Goal: Task Accomplishment & Management: Use online tool/utility

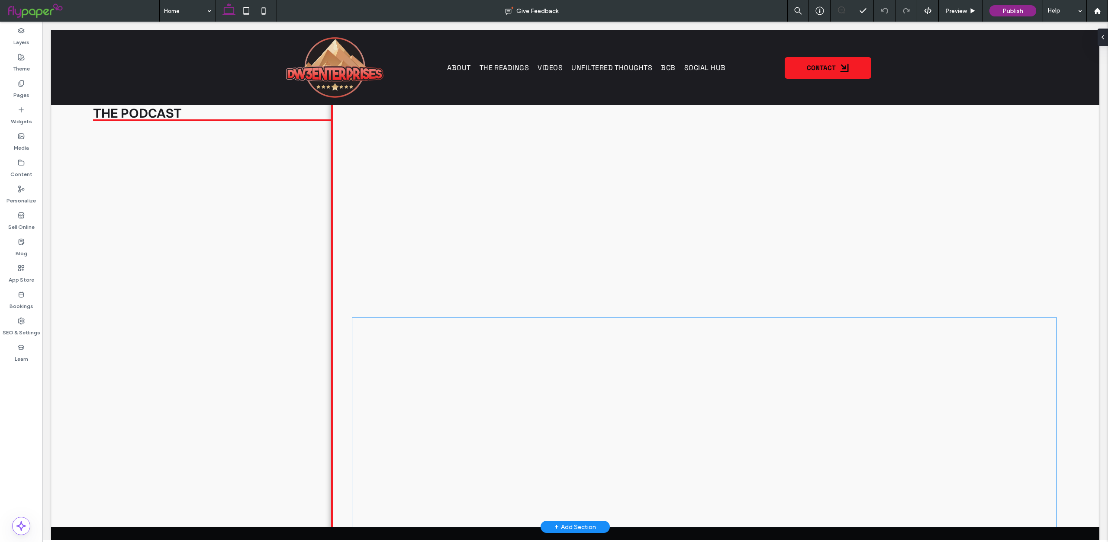
scroll to position [1837, 0]
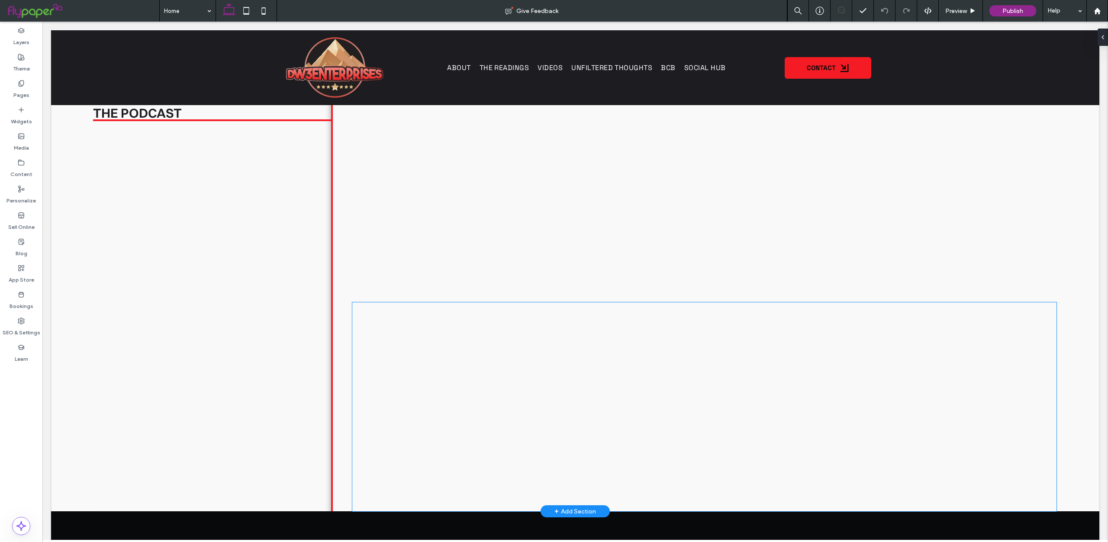
click at [526, 368] on div at bounding box center [704, 407] width 705 height 209
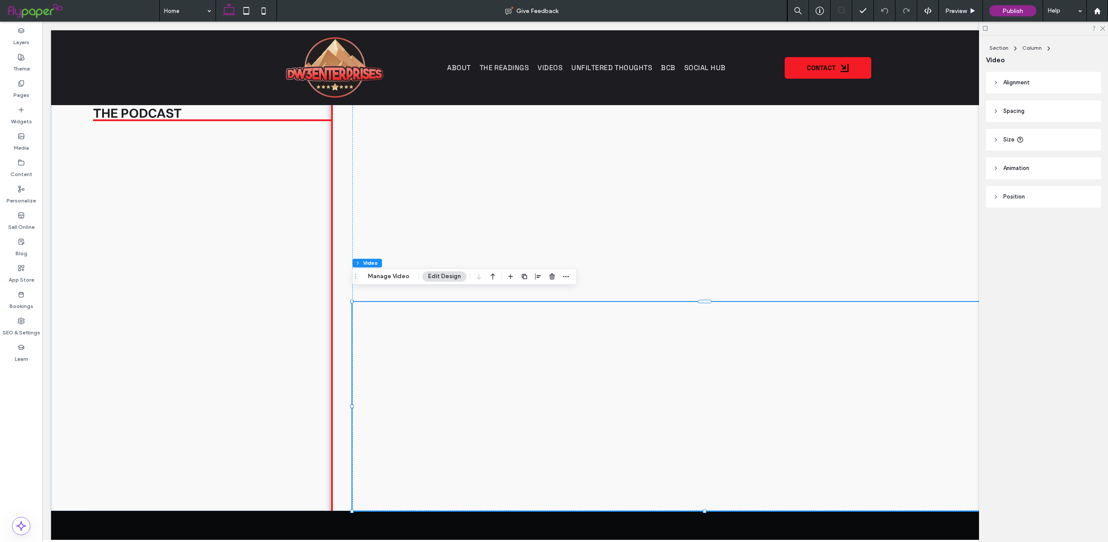
click at [406, 282] on div "Section Column Video Manage Video Edit Design" at bounding box center [464, 276] width 225 height 16
click at [403, 280] on button "Manage Video" at bounding box center [388, 276] width 53 height 10
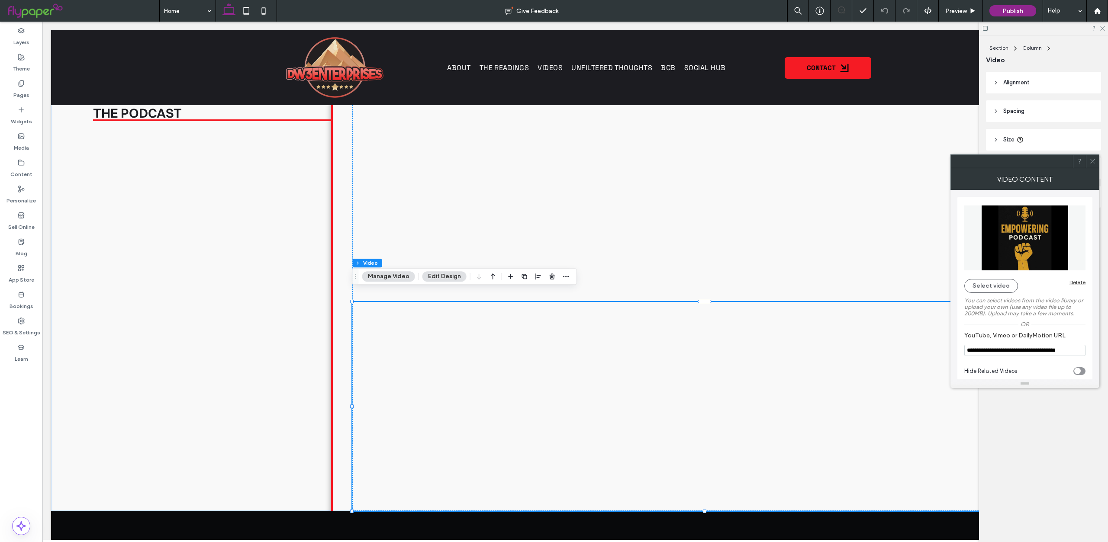
click at [997, 352] on input "**********" at bounding box center [1025, 350] width 121 height 11
paste input "*******"
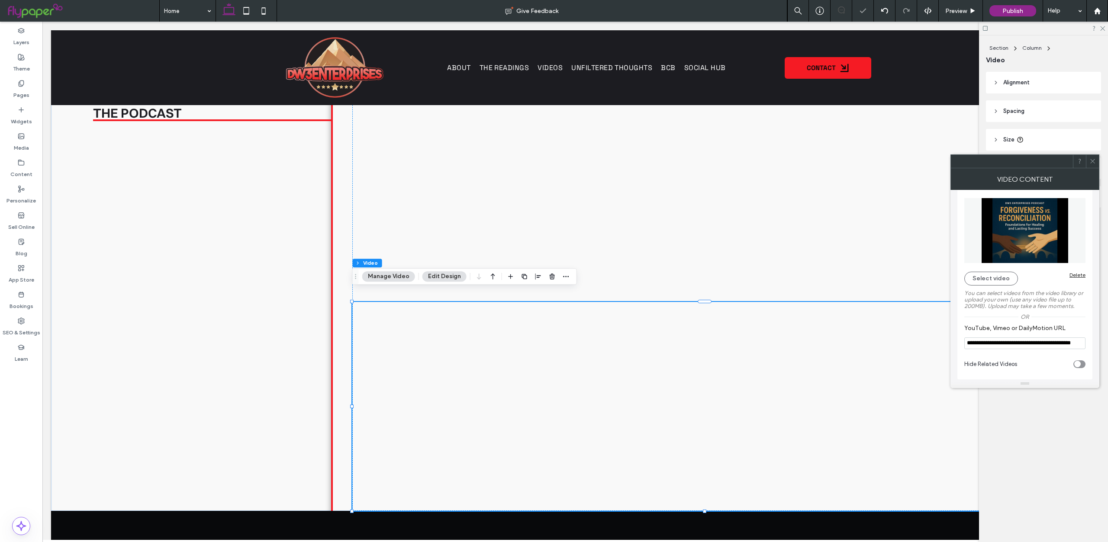
type input "**********"
click at [1096, 161] on icon at bounding box center [1093, 161] width 6 height 6
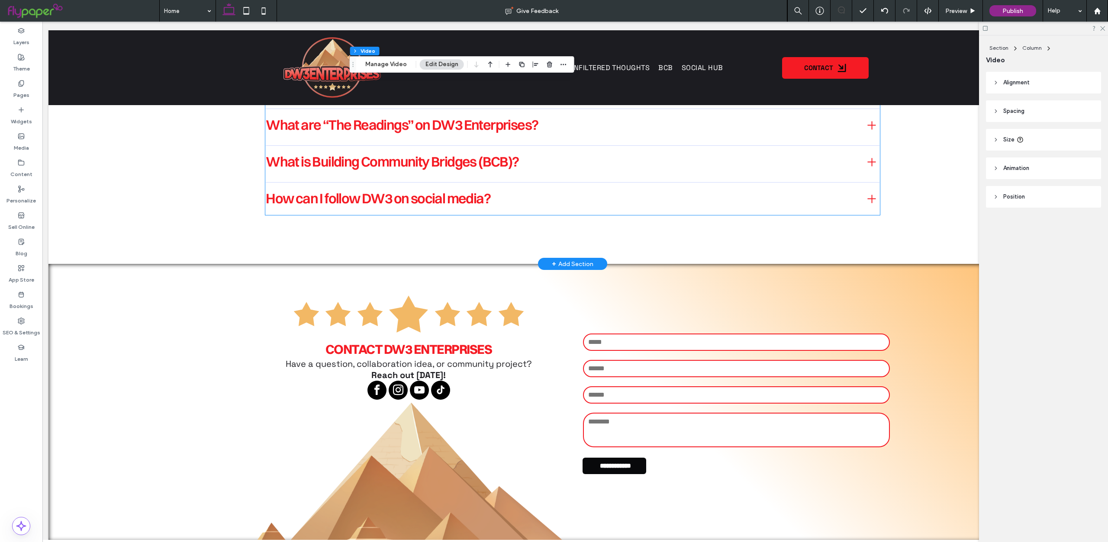
scroll to position [3434, 0]
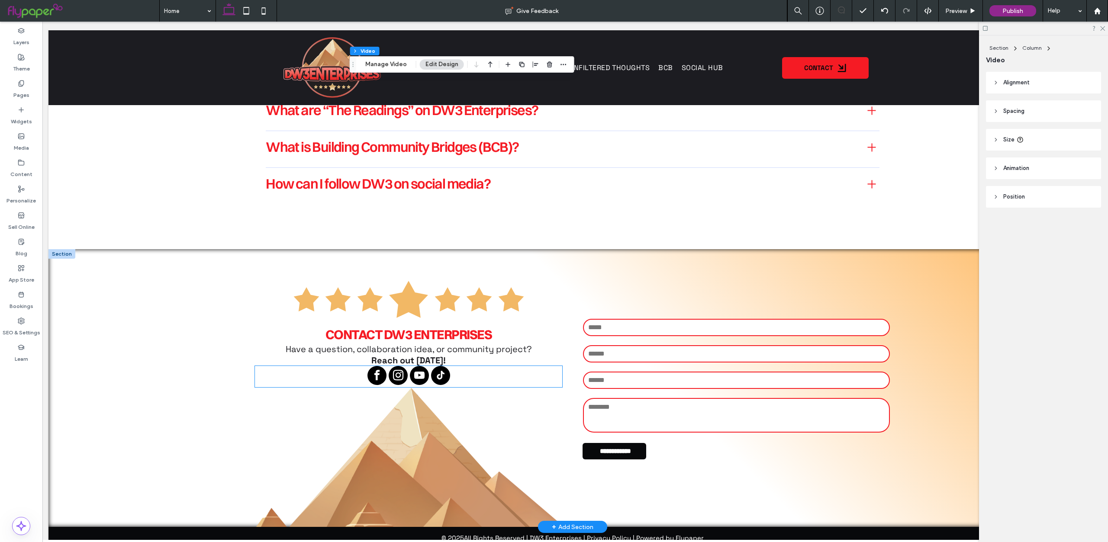
click at [407, 366] on span "instagram" at bounding box center [398, 375] width 19 height 19
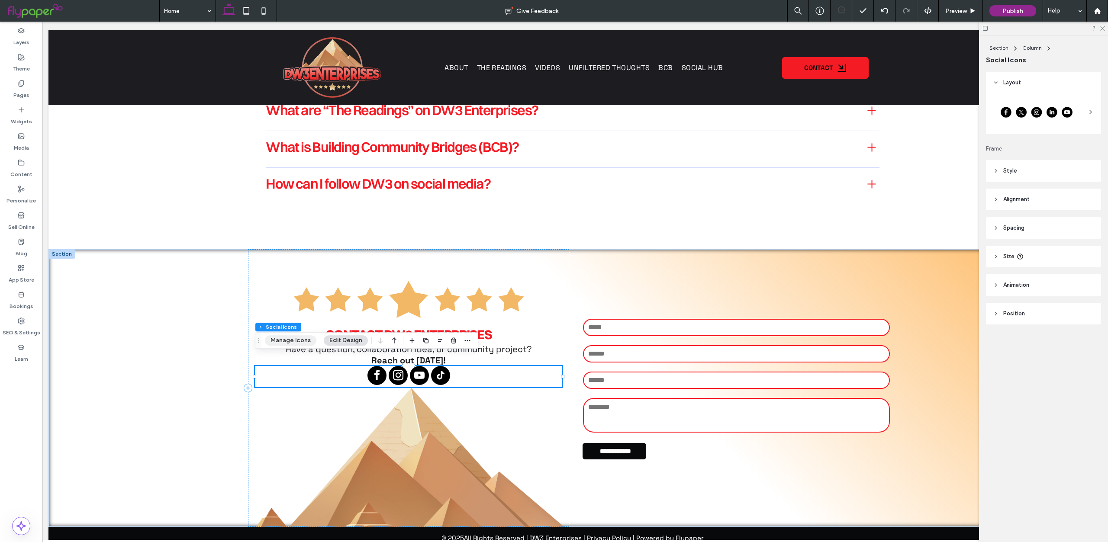
click at [292, 345] on button "Manage Icons" at bounding box center [291, 341] width 52 height 10
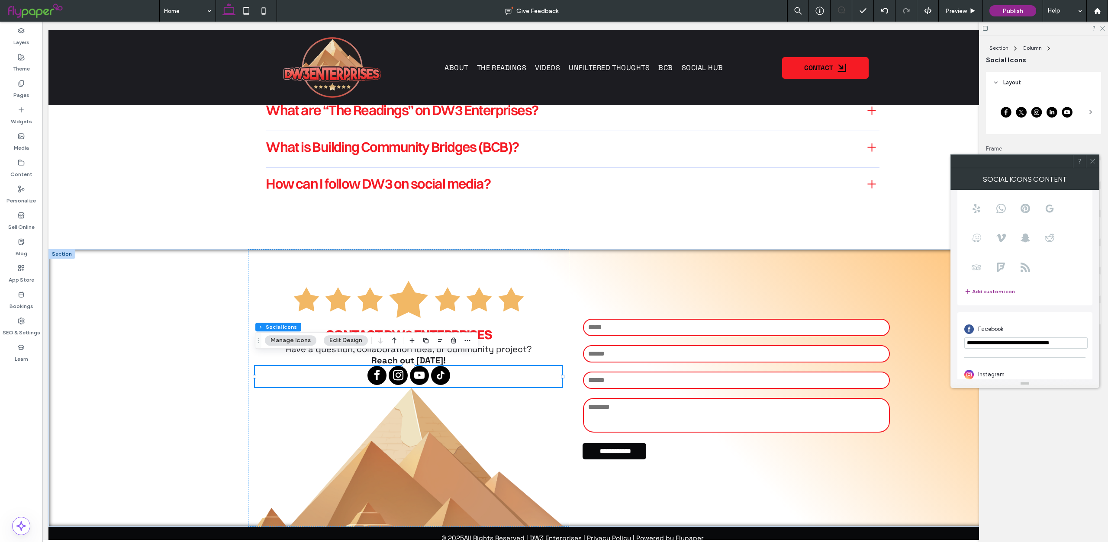
scroll to position [197, 0]
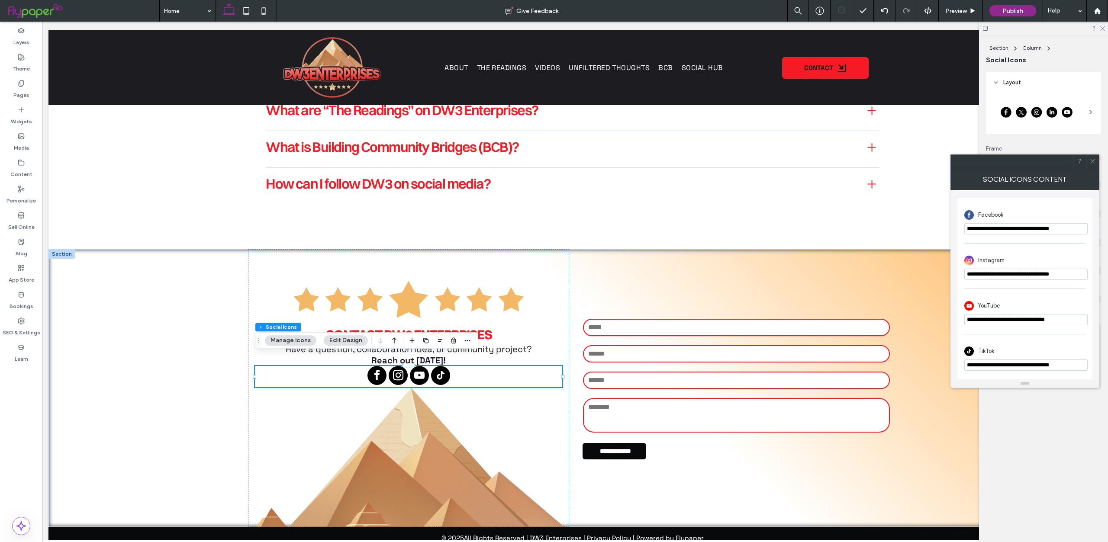
click at [1091, 159] on use at bounding box center [1093, 161] width 4 height 4
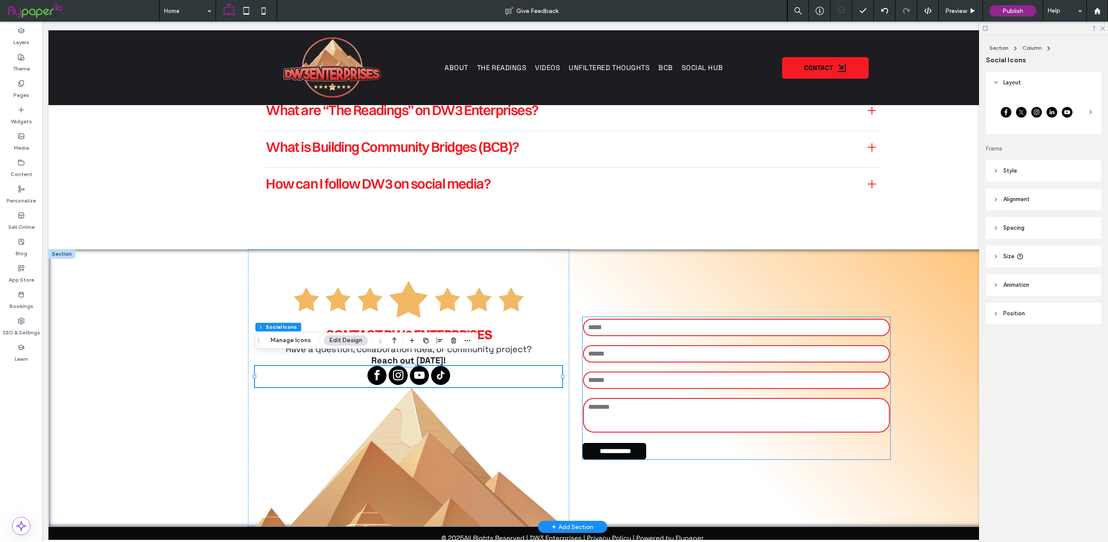
click at [648, 345] on input "email" at bounding box center [736, 353] width 307 height 17
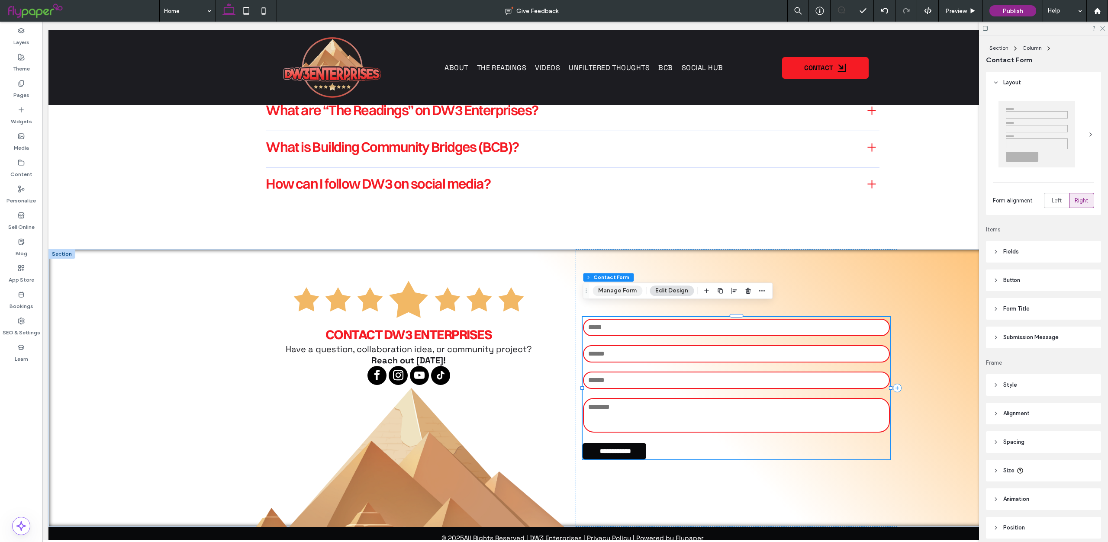
click at [611, 294] on button "Manage Form" at bounding box center [618, 291] width 50 height 10
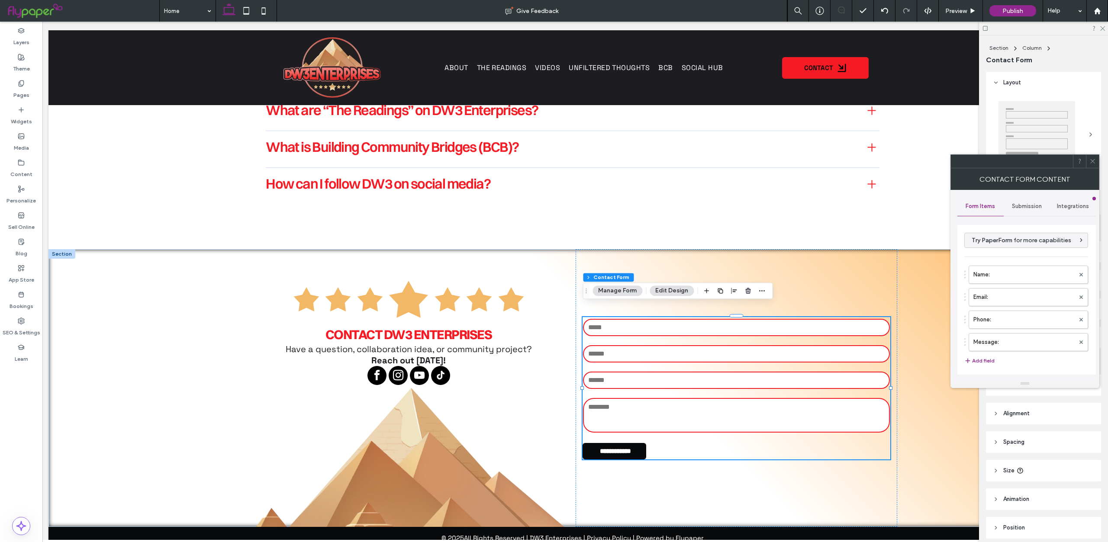
click at [1015, 204] on span "Submission" at bounding box center [1027, 206] width 30 height 7
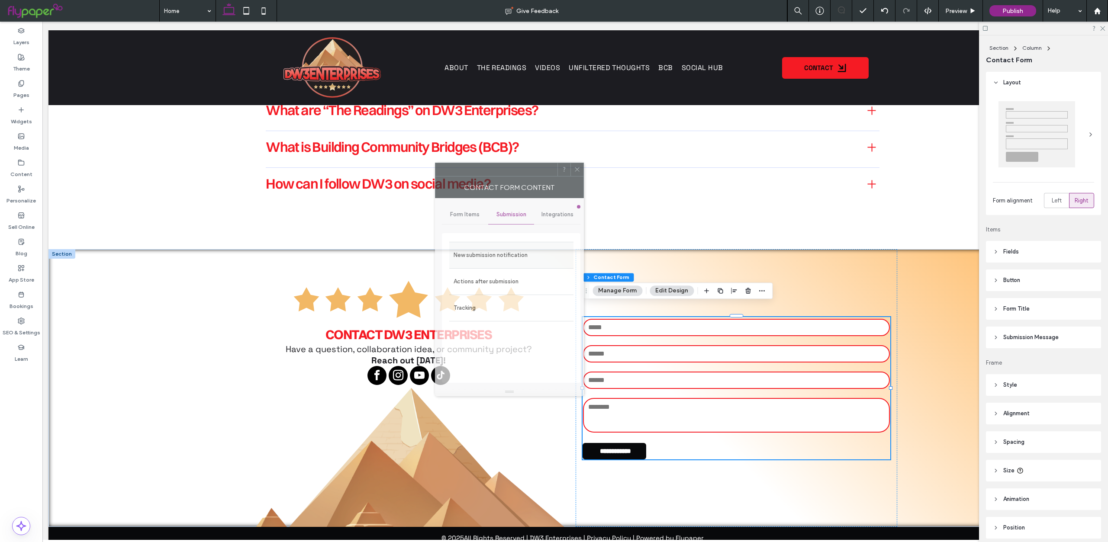
drag, startPoint x: 1010, startPoint y: 170, endPoint x: 468, endPoint y: 249, distance: 547.3
click at [476, 179] on div "Contact Form Content" at bounding box center [509, 188] width 149 height 22
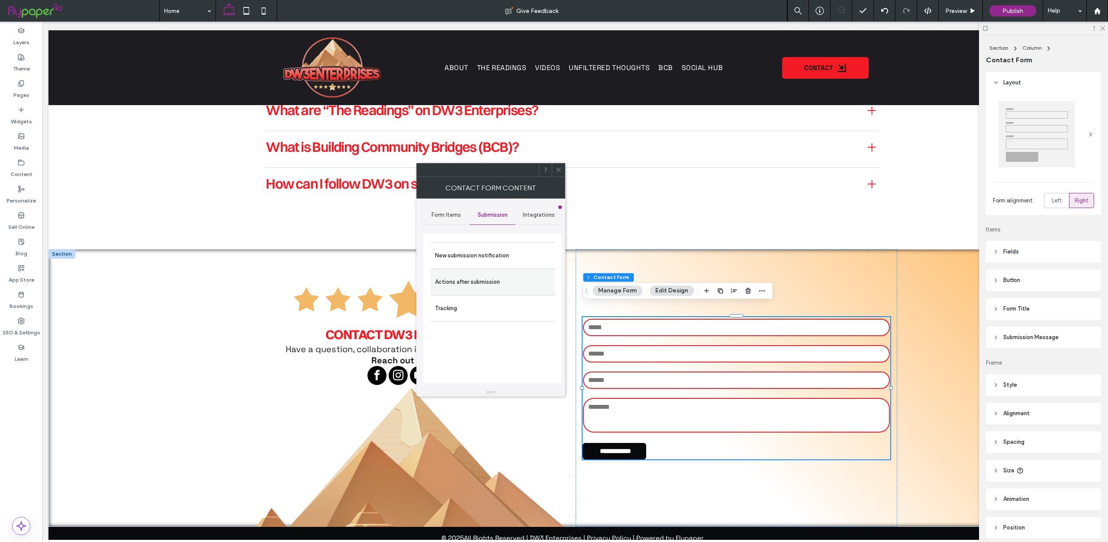
click at [466, 288] on label "Actions after submission" at bounding box center [493, 282] width 116 height 17
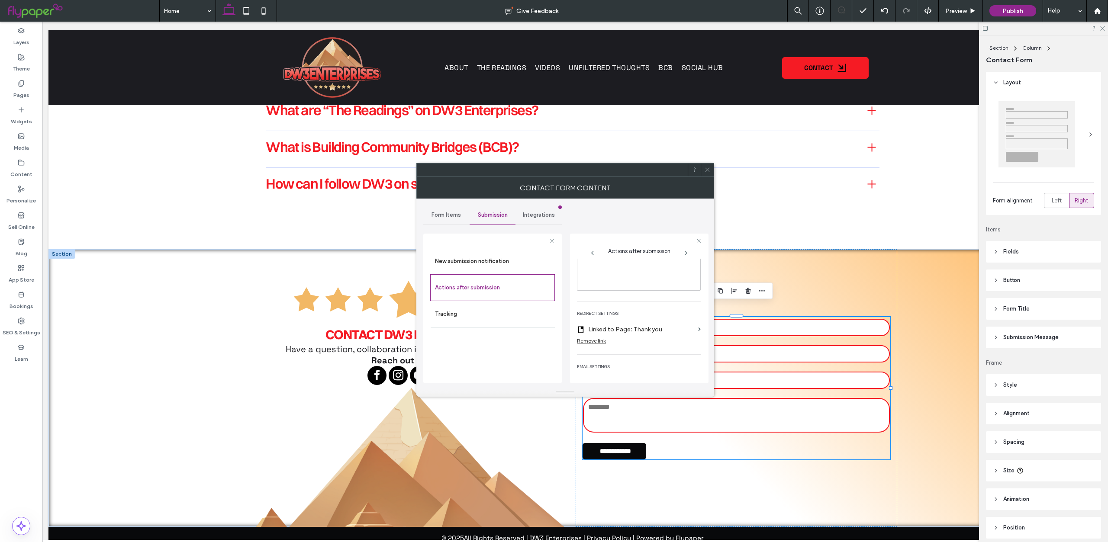
scroll to position [139, 0]
click at [516, 273] on div "New submission notification" at bounding box center [493, 261] width 124 height 26
click at [510, 268] on label "New submission notification" at bounding box center [493, 261] width 116 height 17
click at [710, 171] on icon at bounding box center [707, 170] width 6 height 6
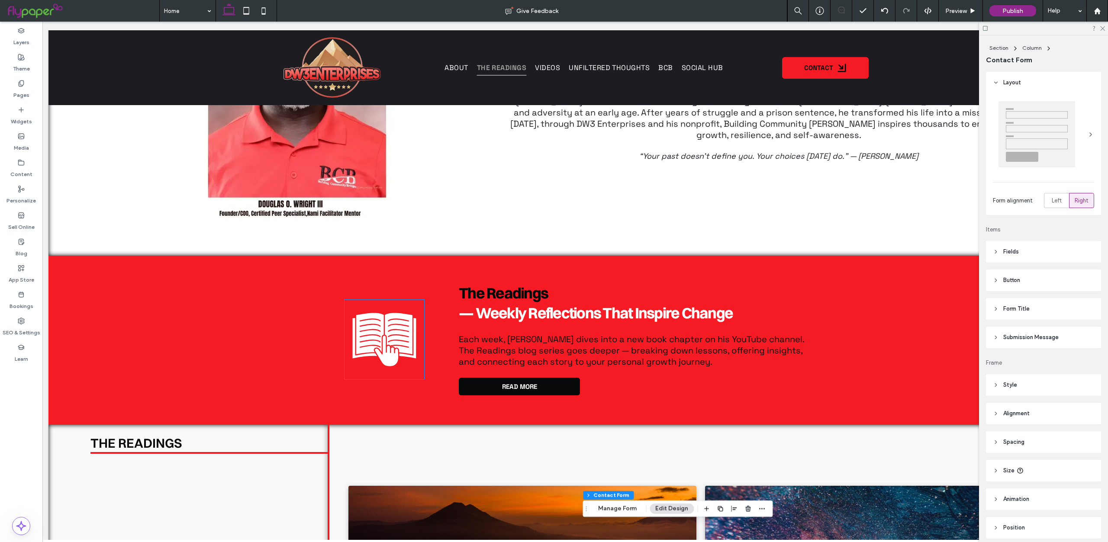
scroll to position [0, 0]
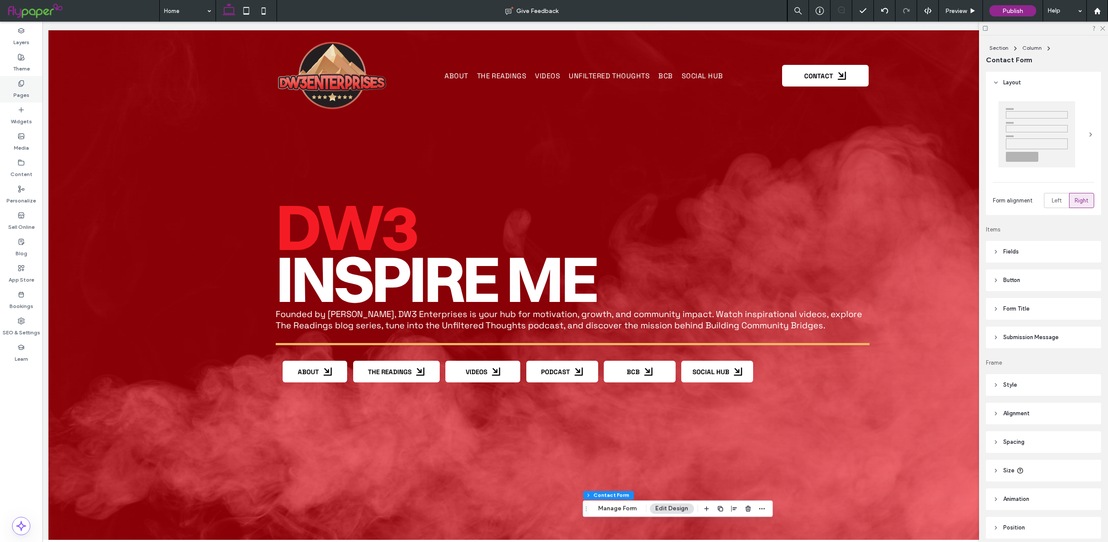
click at [23, 95] on label "Pages" at bounding box center [21, 93] width 16 height 12
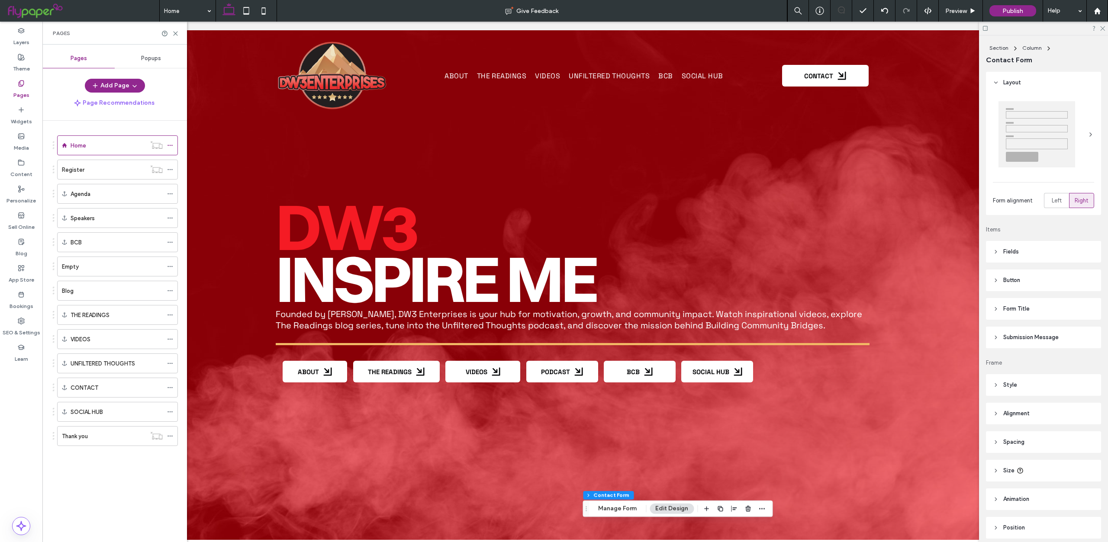
click at [137, 261] on div "Empty" at bounding box center [112, 266] width 101 height 19
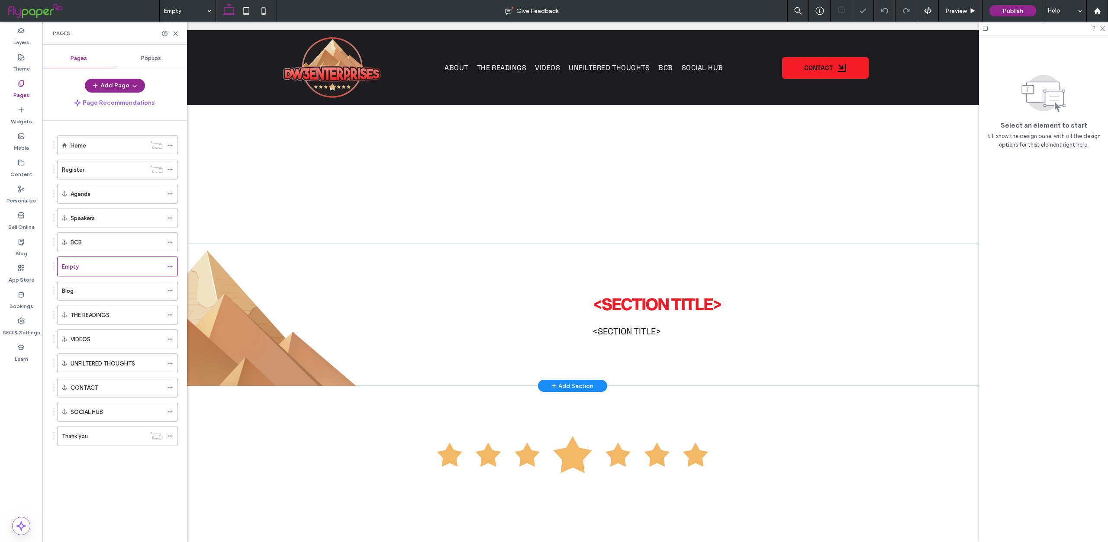
scroll to position [191, 0]
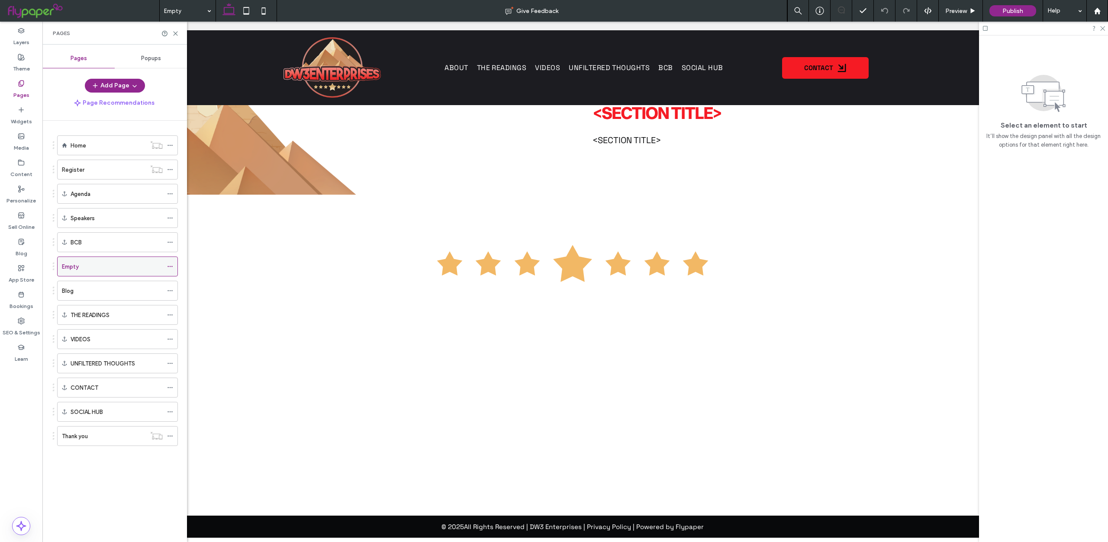
click at [174, 266] on div at bounding box center [172, 266] width 10 height 13
click at [173, 266] on div at bounding box center [172, 266] width 10 height 13
click at [172, 266] on icon at bounding box center [170, 267] width 6 height 6
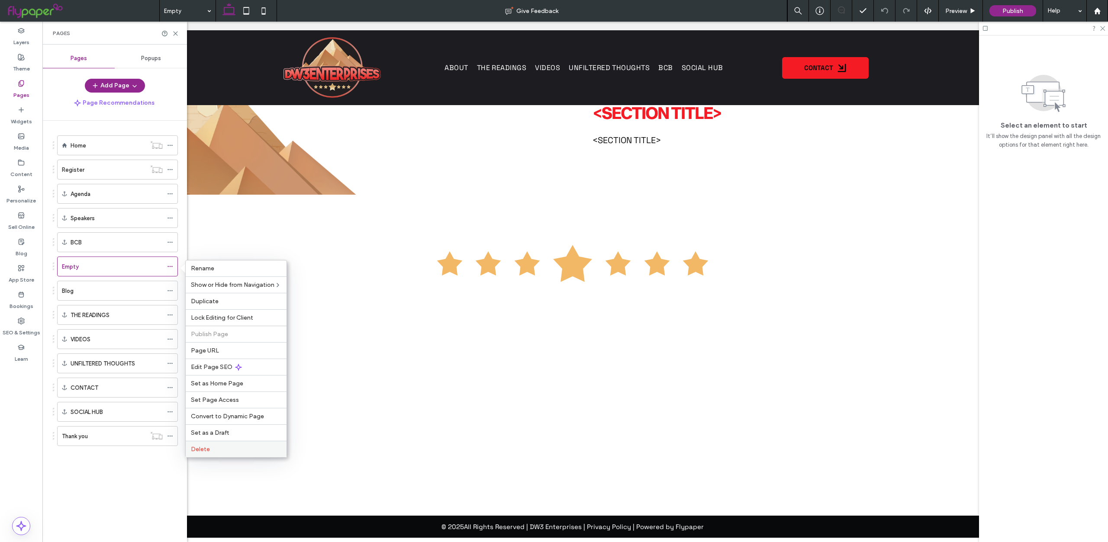
click at [213, 447] on label "Delete" at bounding box center [236, 449] width 90 height 7
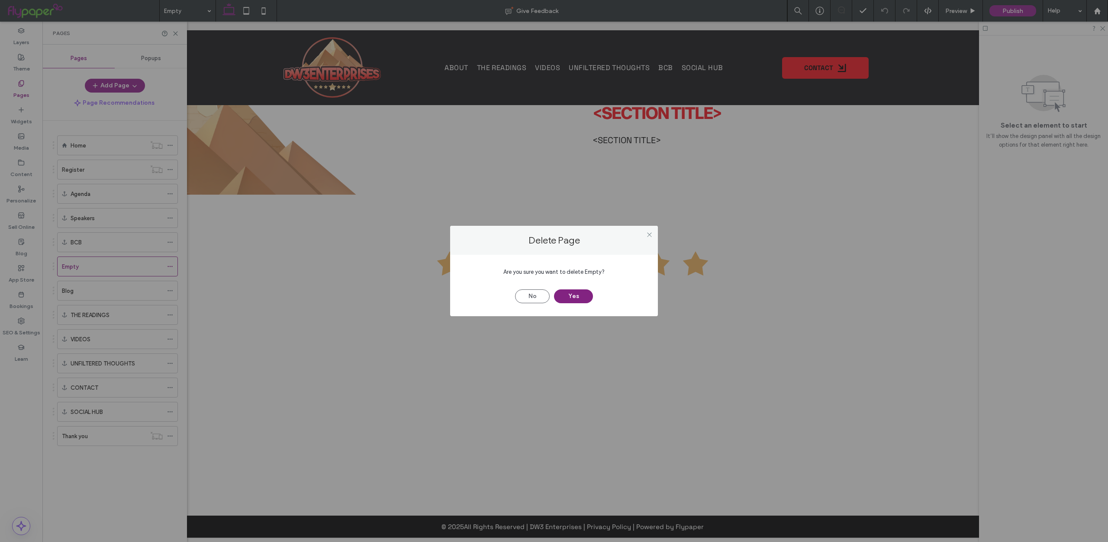
click at [569, 295] on button "Yes" at bounding box center [573, 297] width 39 height 14
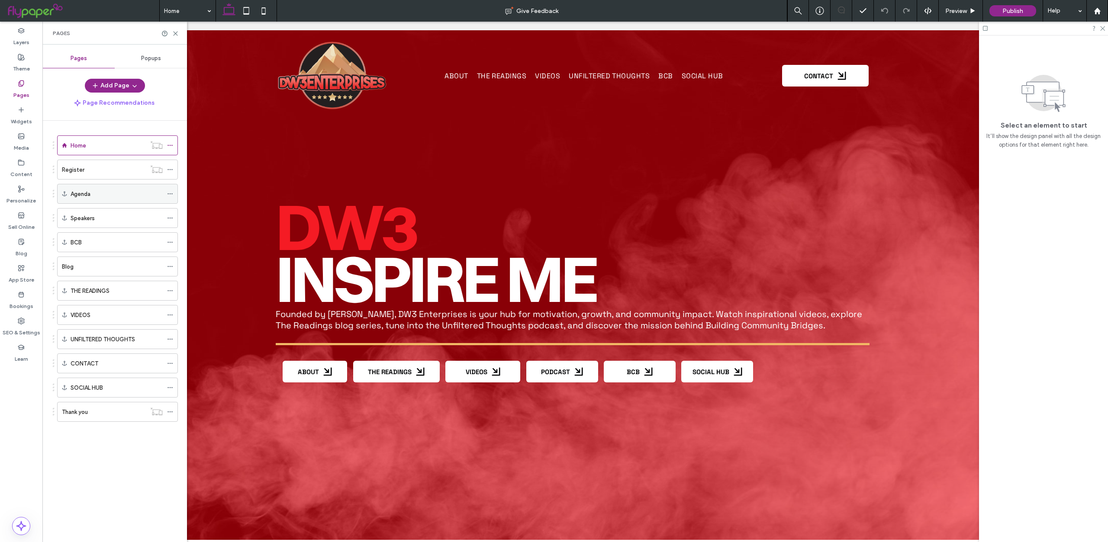
click at [133, 193] on div "Agenda" at bounding box center [117, 194] width 92 height 9
click at [171, 194] on icon at bounding box center [170, 194] width 6 height 6
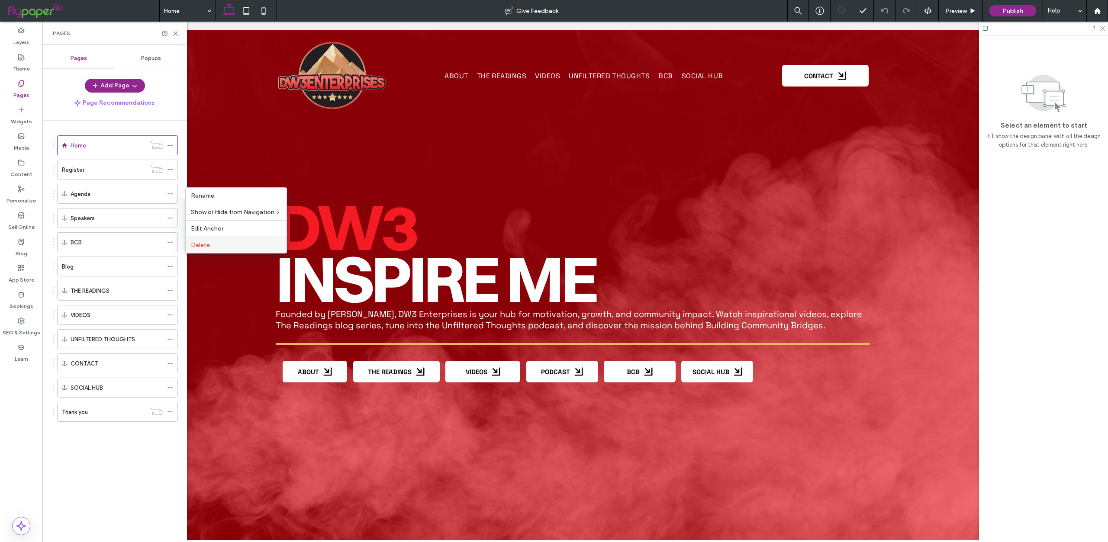
click at [201, 243] on span "Delete" at bounding box center [200, 245] width 19 height 7
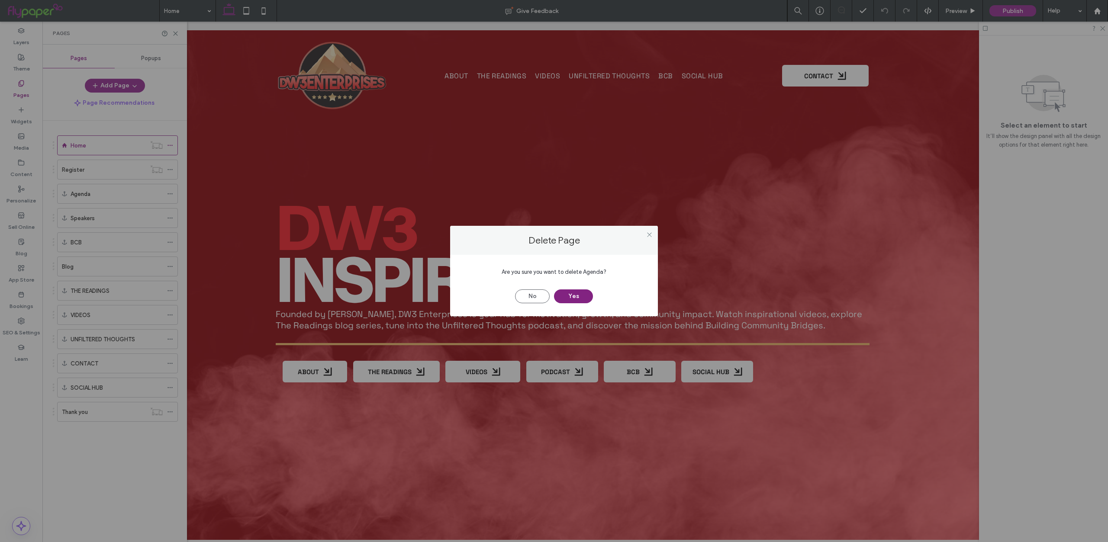
click at [581, 295] on button "Yes" at bounding box center [573, 297] width 39 height 14
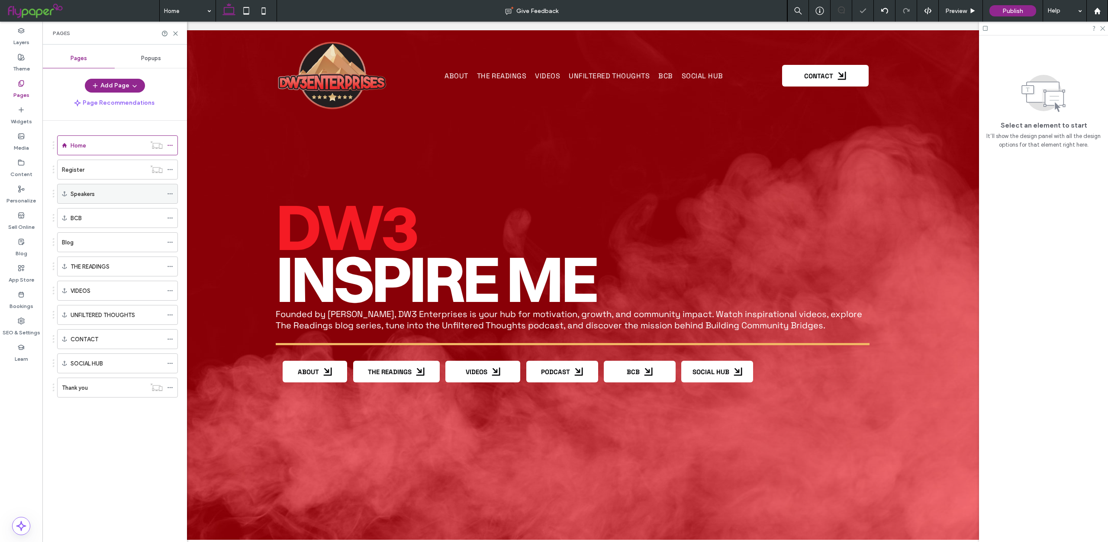
click at [169, 192] on icon at bounding box center [170, 194] width 6 height 6
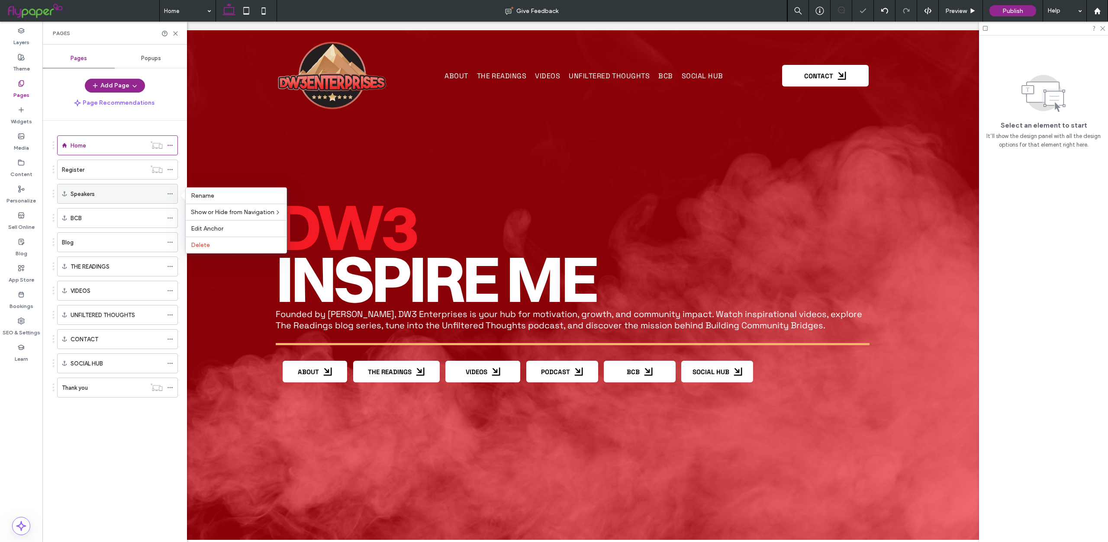
click at [171, 195] on icon at bounding box center [170, 194] width 6 height 6
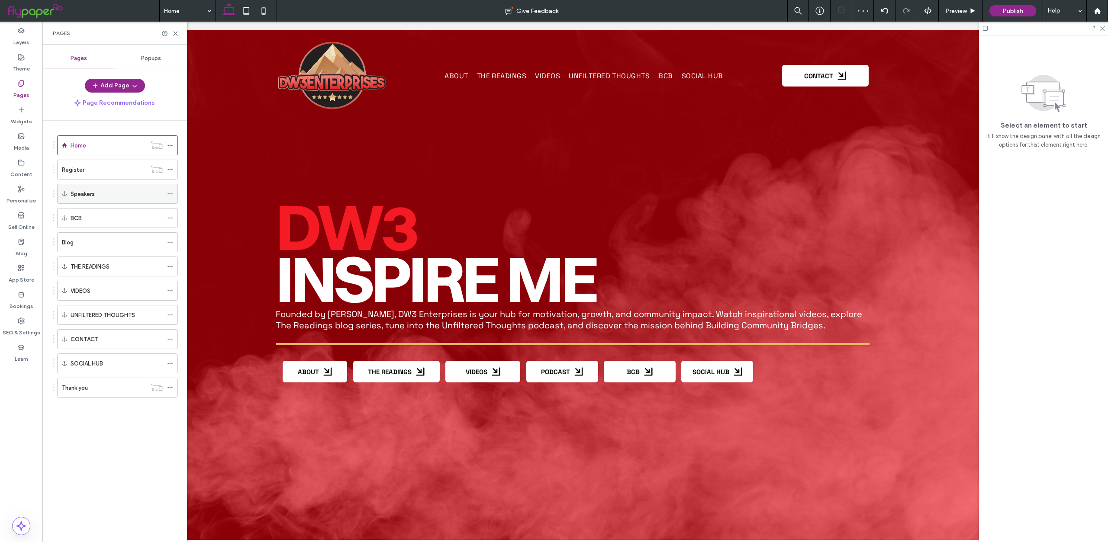
click at [172, 194] on use at bounding box center [170, 194] width 5 height 1
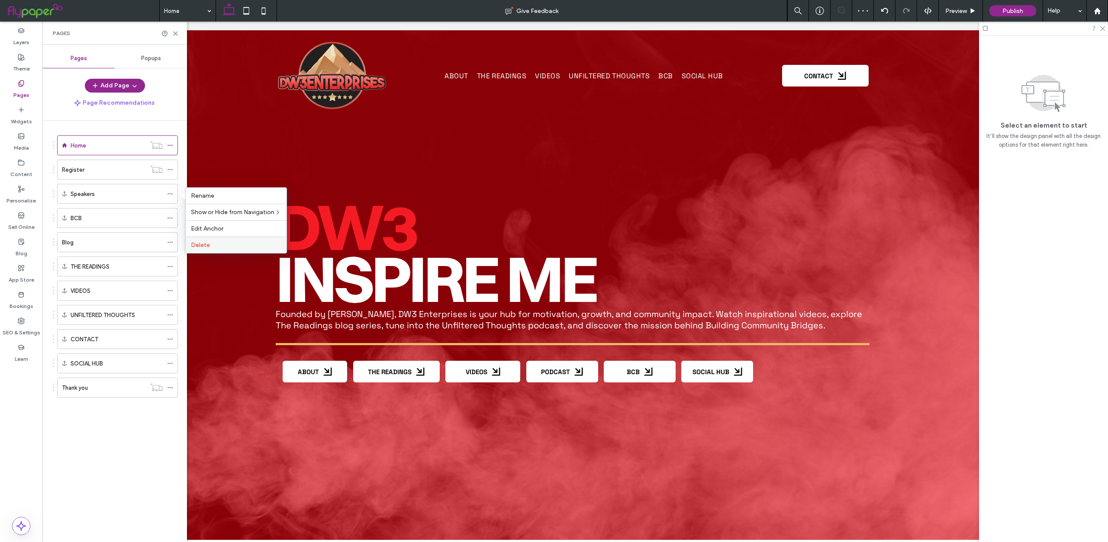
click at [224, 251] on div "Delete" at bounding box center [236, 245] width 101 height 16
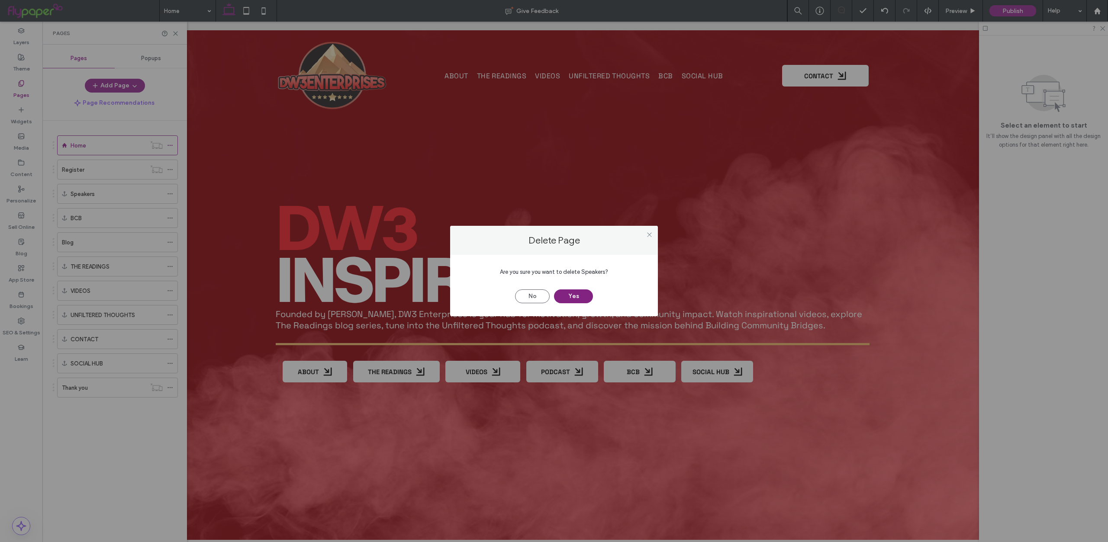
click at [576, 296] on button "Yes" at bounding box center [573, 297] width 39 height 14
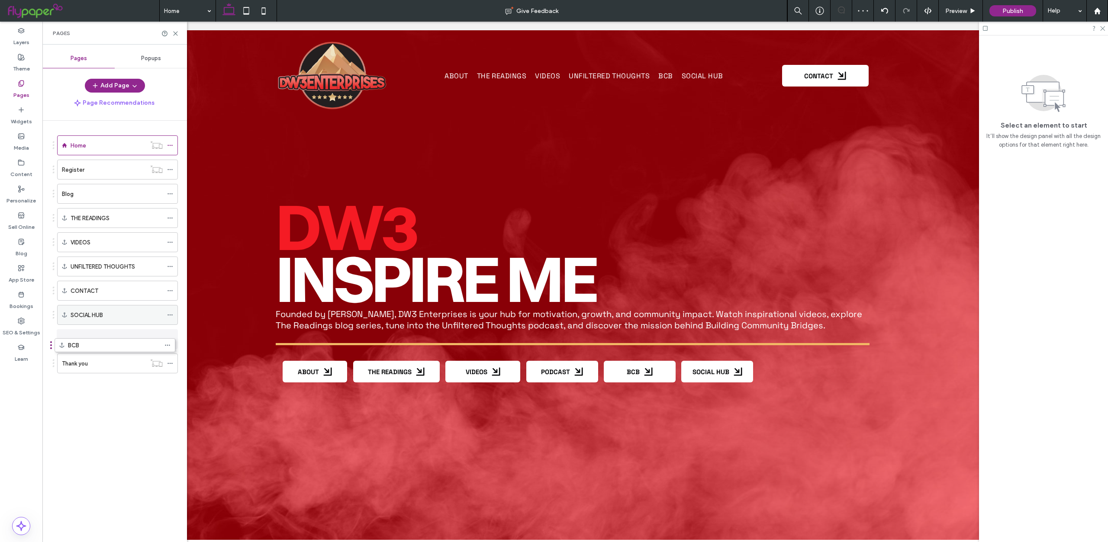
drag, startPoint x: 92, startPoint y: 243, endPoint x: 93, endPoint y: 347, distance: 103.5
click at [132, 169] on div "Register" at bounding box center [104, 169] width 84 height 9
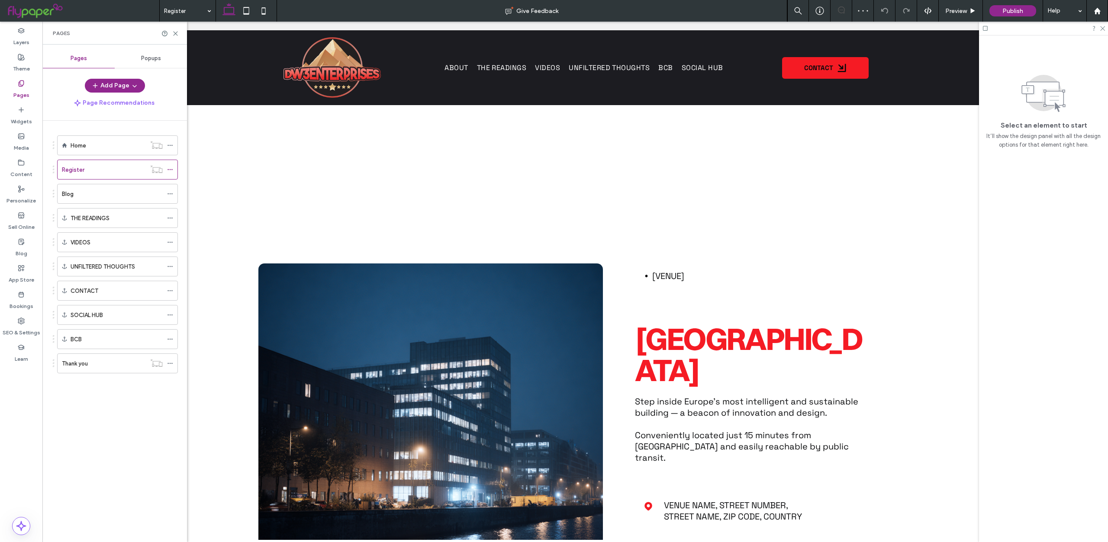
scroll to position [1751, 0]
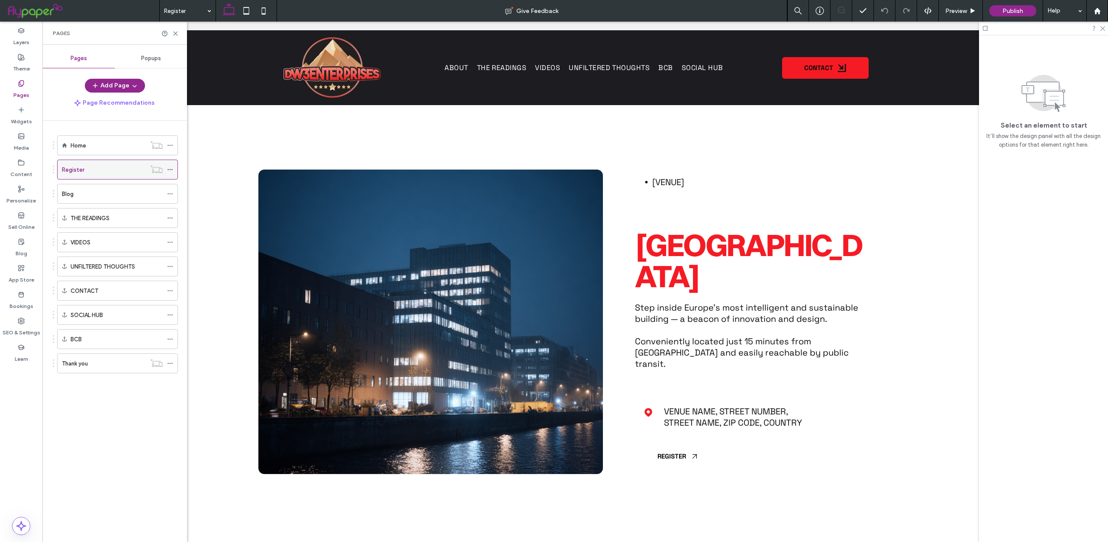
click at [172, 169] on use at bounding box center [170, 169] width 5 height 1
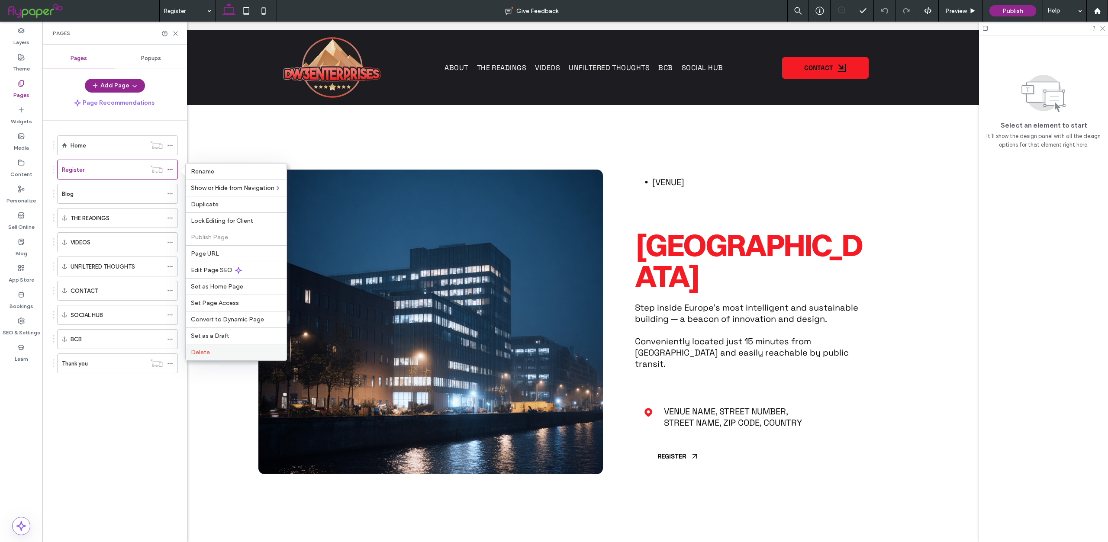
click at [218, 353] on label "Delete" at bounding box center [236, 352] width 90 height 7
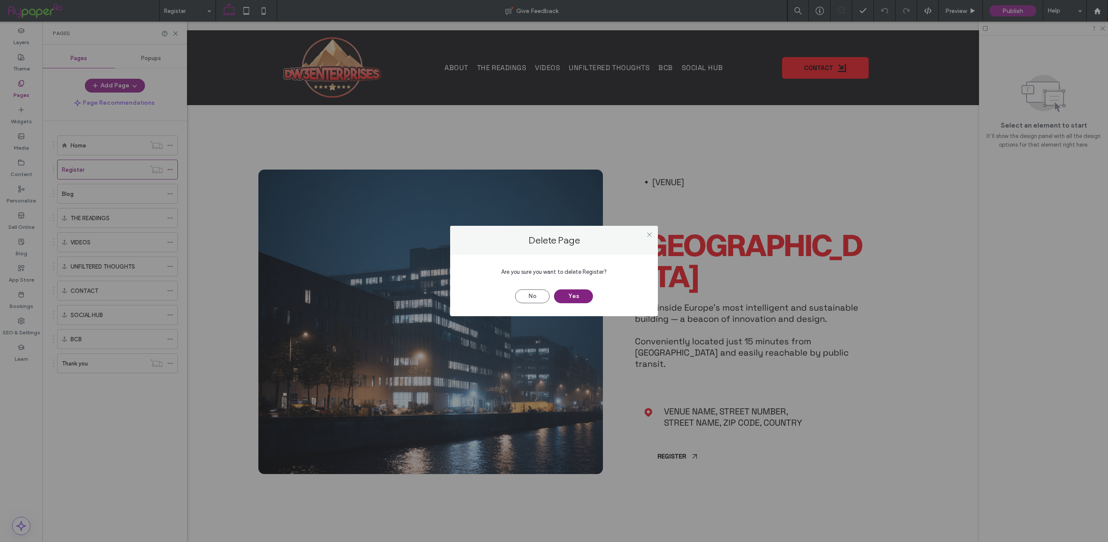
click at [577, 294] on button "Yes" at bounding box center [573, 297] width 39 height 14
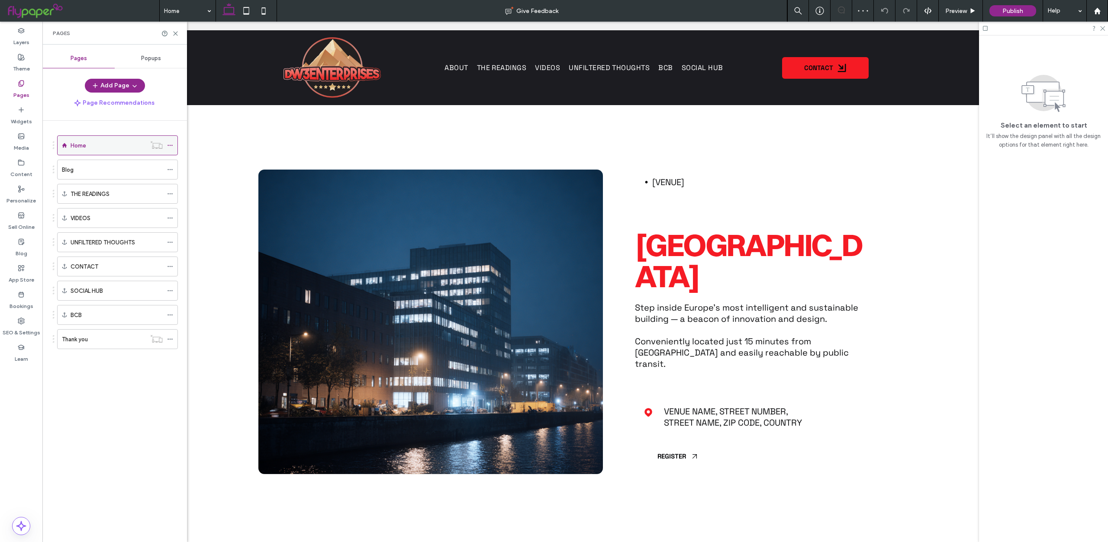
click at [104, 148] on div "Home" at bounding box center [108, 145] width 75 height 9
click at [96, 168] on div "Blog" at bounding box center [112, 169] width 101 height 9
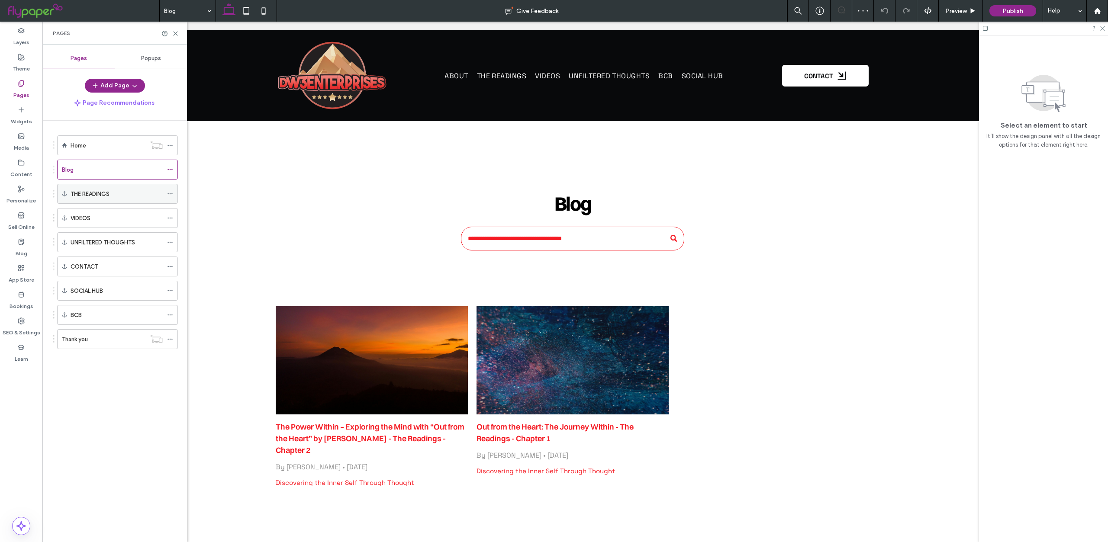
click at [104, 194] on label "THE READINGS" at bounding box center [90, 194] width 39 height 15
click at [96, 217] on div "VIDEOS" at bounding box center [117, 218] width 92 height 9
click at [109, 227] on div "VIDEOS" at bounding box center [117, 218] width 92 height 19
click at [77, 236] on div "UNFILTERED THOUGHTS" at bounding box center [117, 242] width 92 height 19
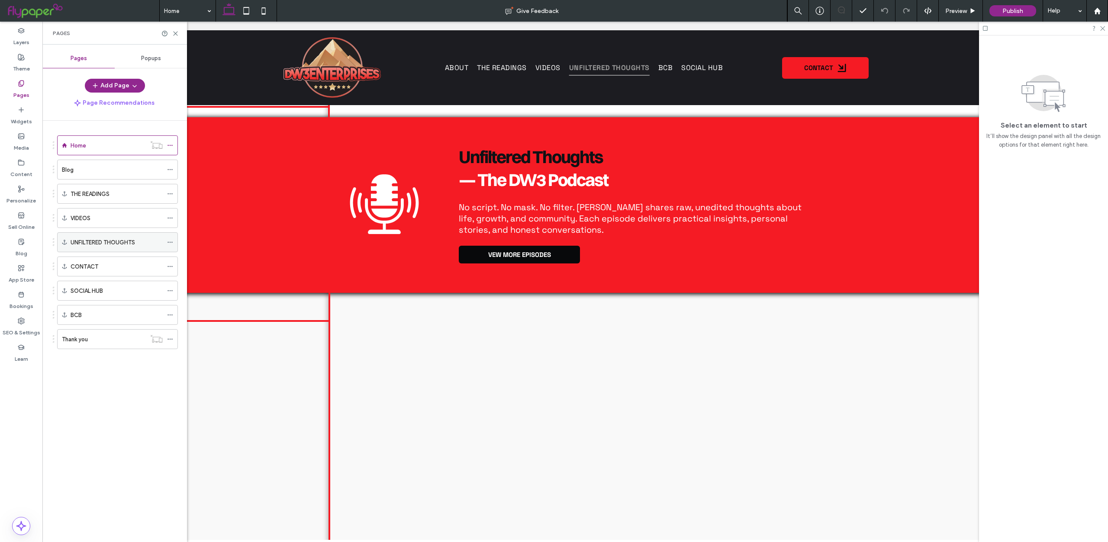
scroll to position [1576, 0]
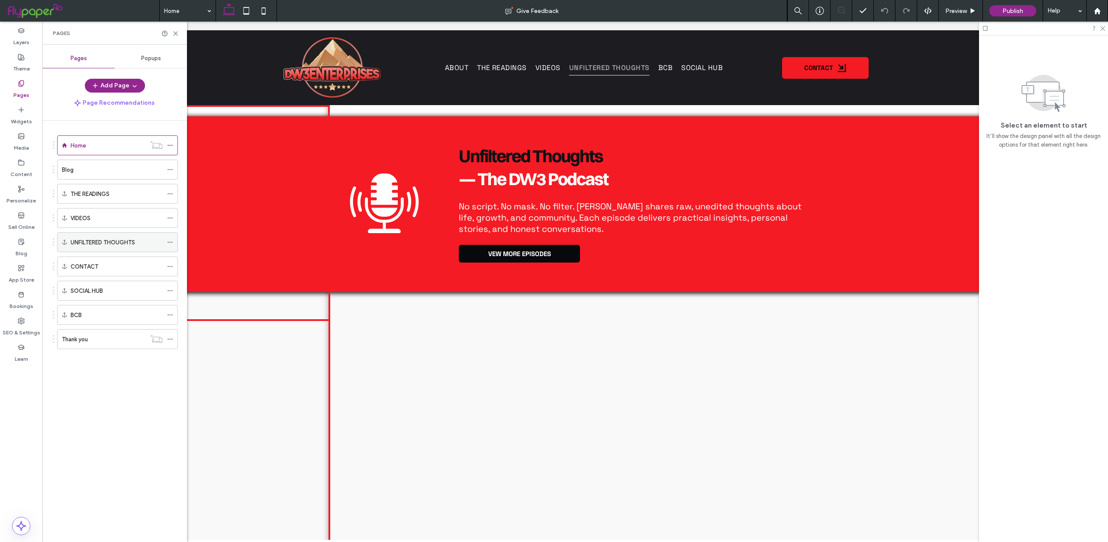
click at [114, 233] on div "UNFILTERED THOUGHTS" at bounding box center [117, 242] width 92 height 19
click at [104, 264] on div "CONTACT" at bounding box center [117, 266] width 92 height 9
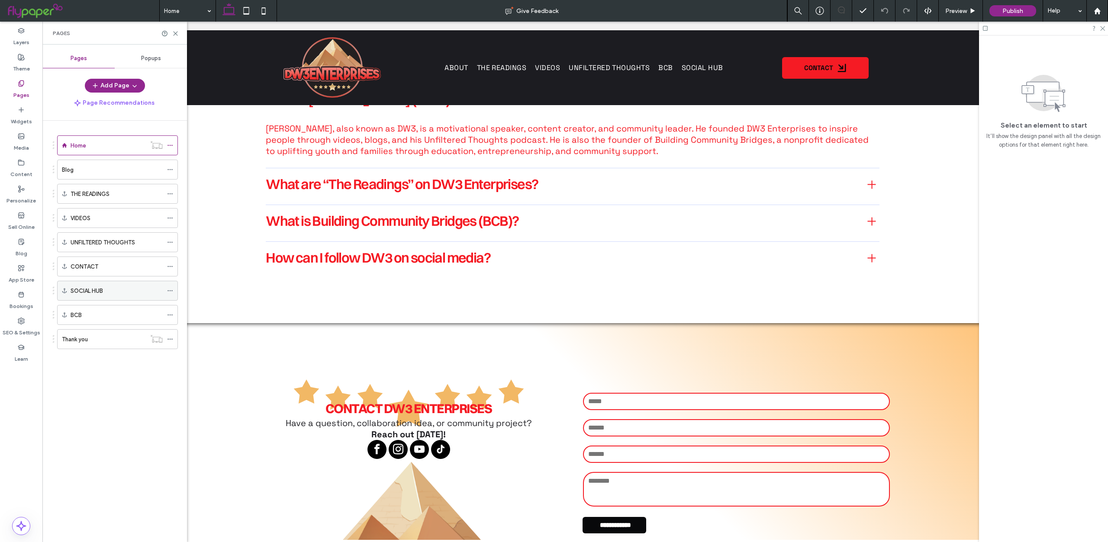
click at [100, 287] on label "SOCIAL HUB" at bounding box center [87, 291] width 32 height 15
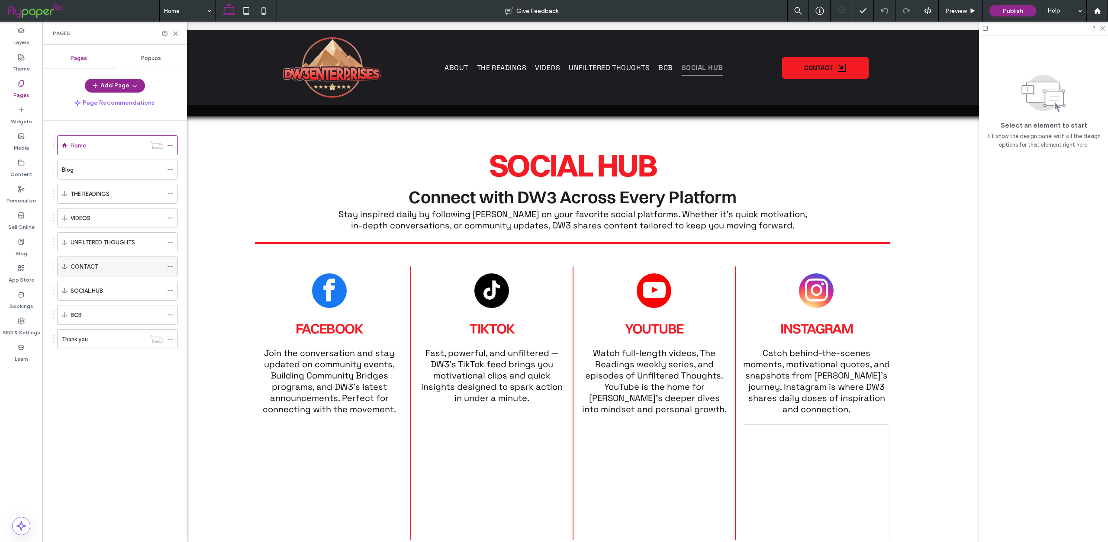
click at [109, 268] on div "CONTACT" at bounding box center [117, 266] width 92 height 9
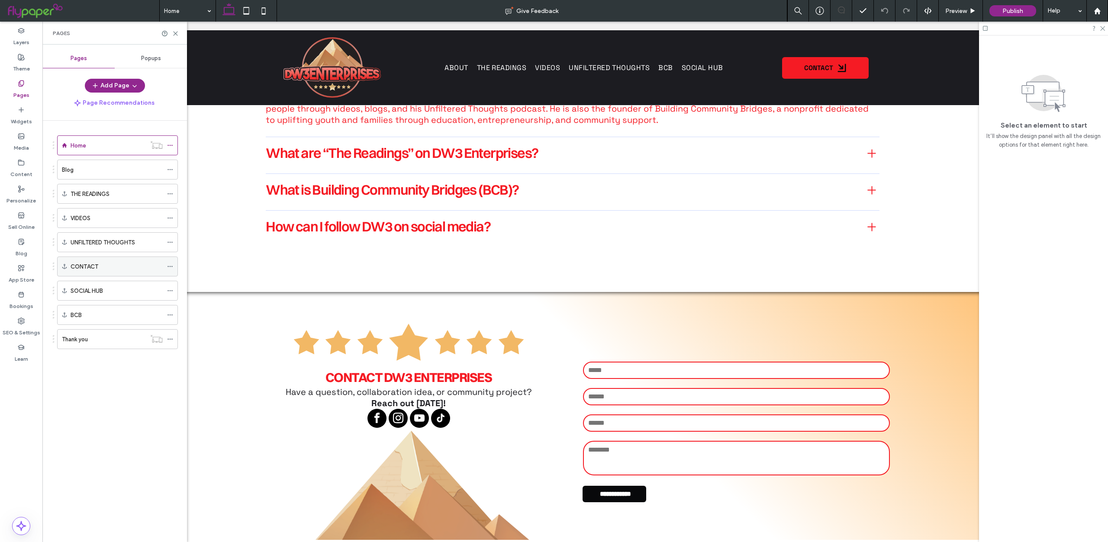
scroll to position [3427, 0]
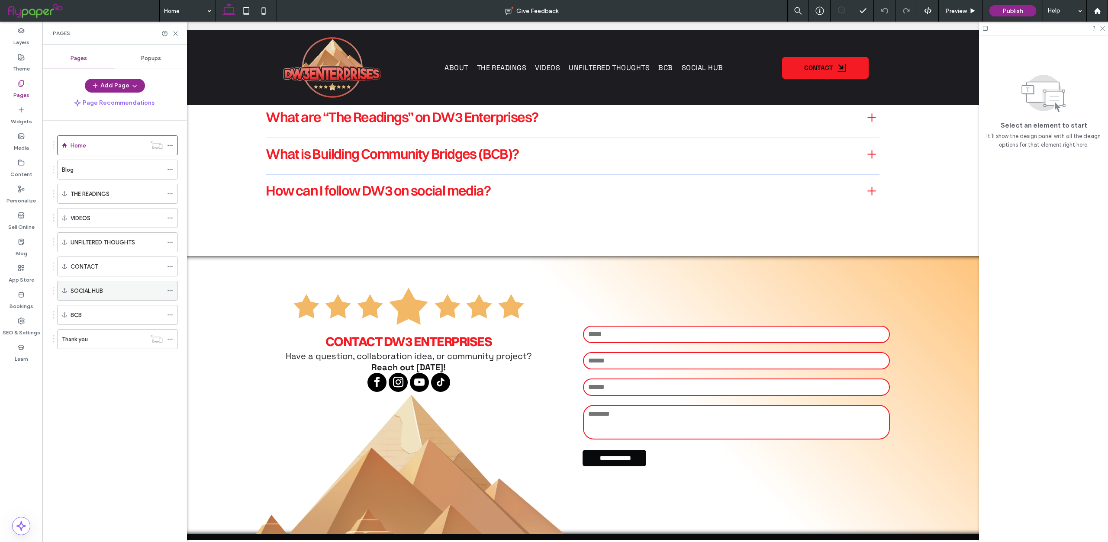
click at [108, 296] on div "SOCIAL HUB" at bounding box center [117, 290] width 92 height 19
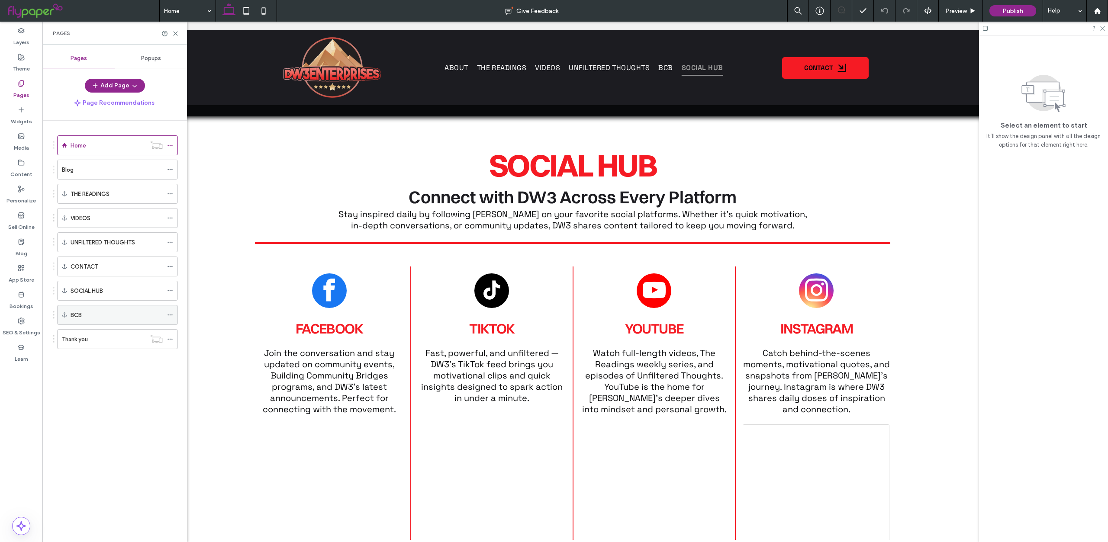
click at [107, 311] on div "BCB" at bounding box center [117, 315] width 92 height 9
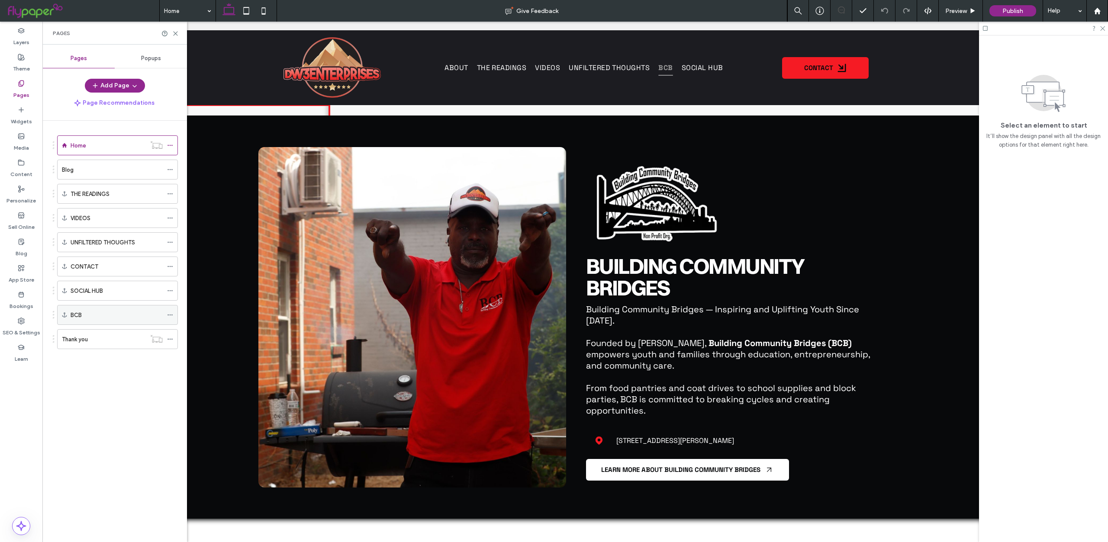
scroll to position [2232, 0]
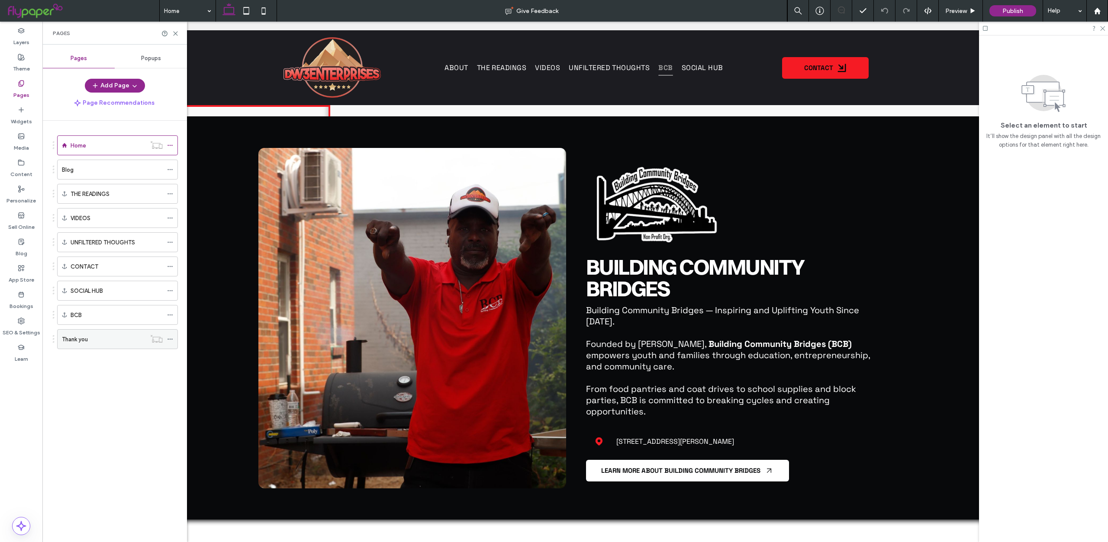
click at [103, 338] on div "Thank you" at bounding box center [104, 339] width 84 height 9
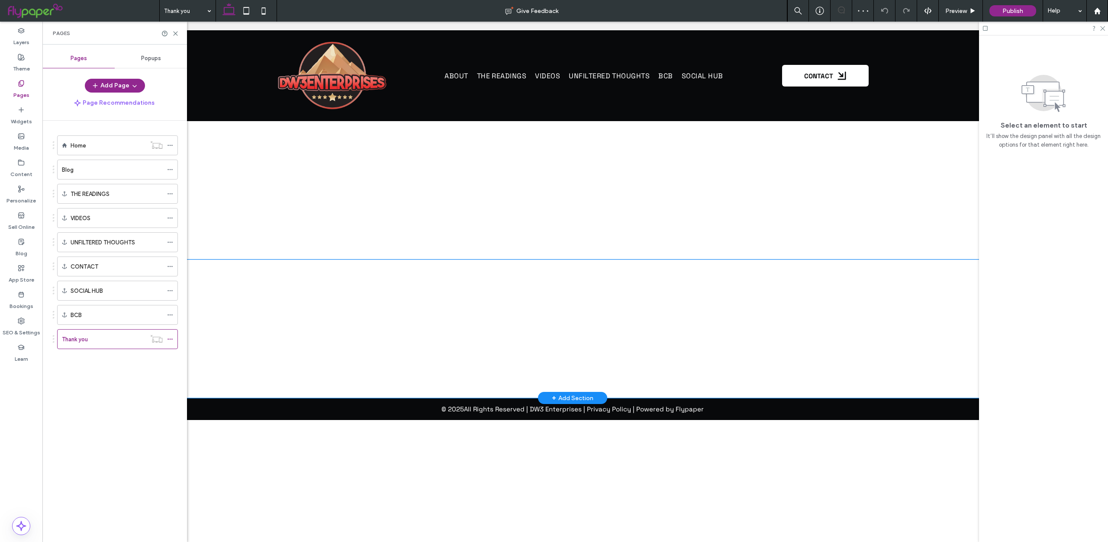
click at [305, 271] on div at bounding box center [572, 329] width 649 height 139
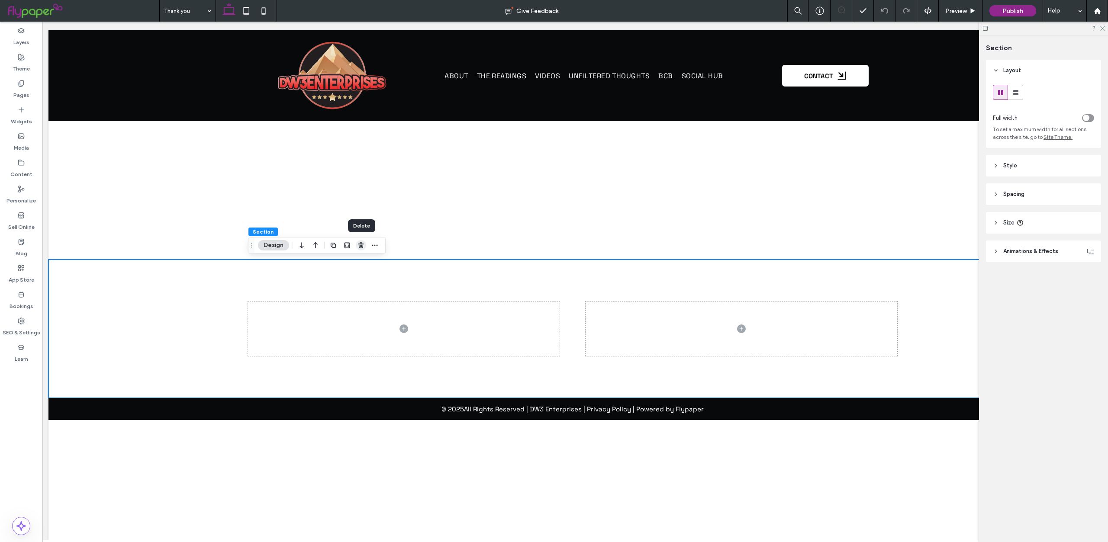
click at [363, 246] on icon "button" at bounding box center [361, 245] width 7 height 7
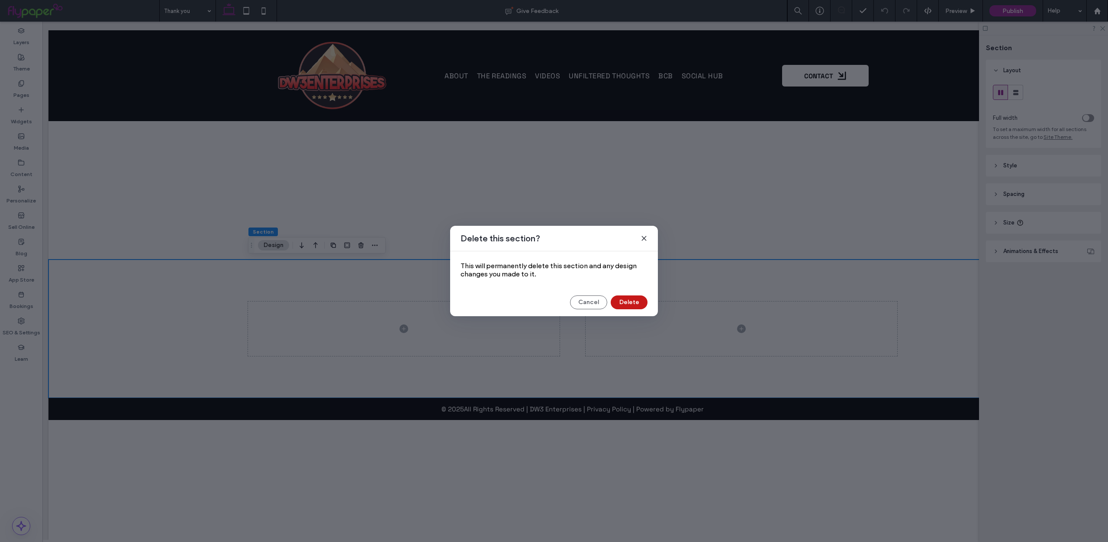
click at [627, 304] on button "Delete" at bounding box center [629, 303] width 37 height 14
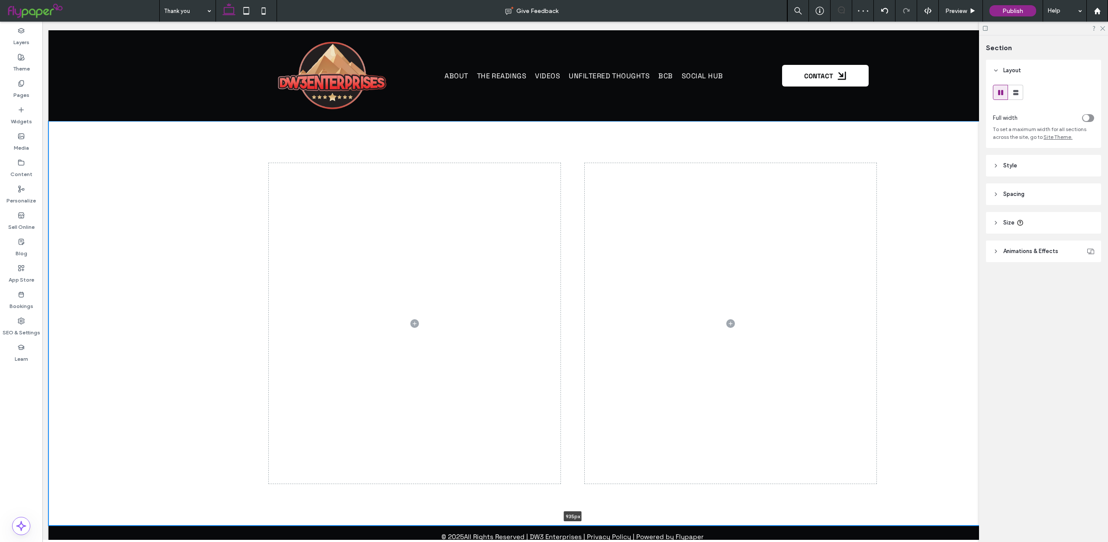
drag, startPoint x: 397, startPoint y: 260, endPoint x: 402, endPoint y: 516, distance: 256.3
click at [403, 527] on div "ABOUT THE READINGS VIDEOS UNFILTERED THOUGHTS BCB SOCIAL HUB CONTACT Section Ba…" at bounding box center [572, 289] width 1049 height 518
type input "***"
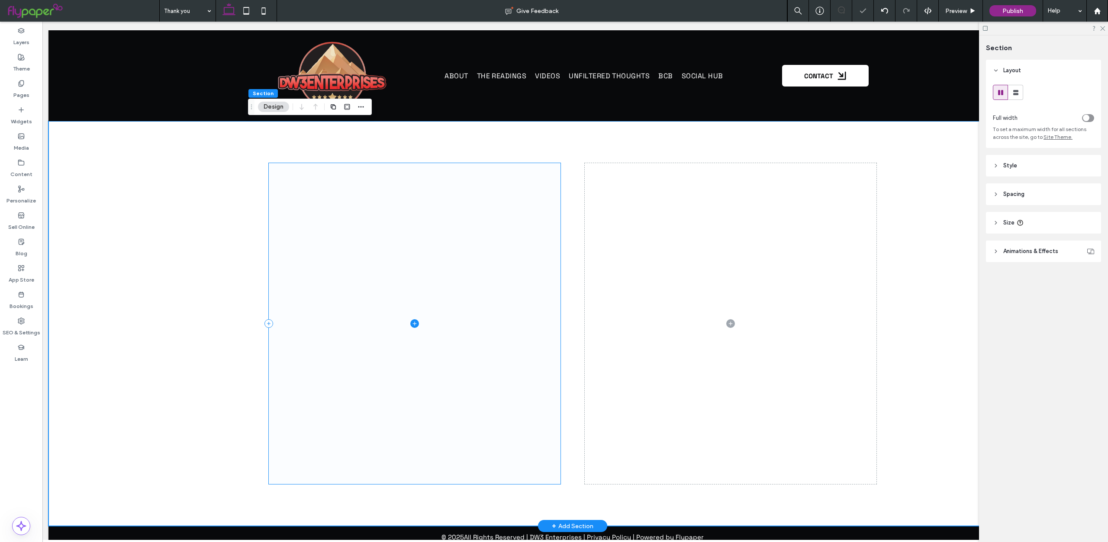
click at [419, 374] on span at bounding box center [415, 323] width 292 height 321
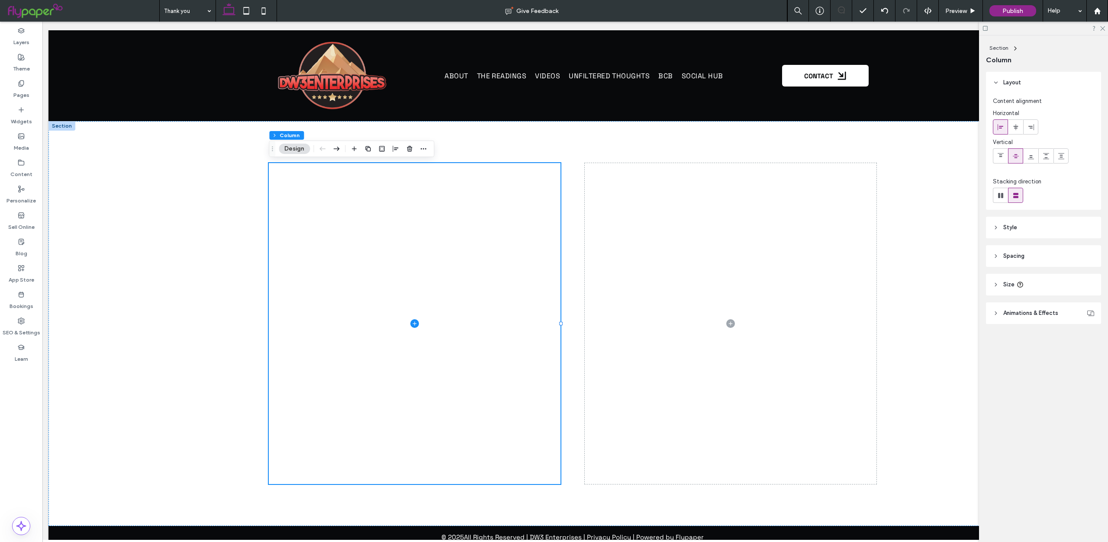
click at [1013, 158] on icon at bounding box center [1016, 156] width 7 height 7
click at [898, 201] on div at bounding box center [572, 323] width 1049 height 405
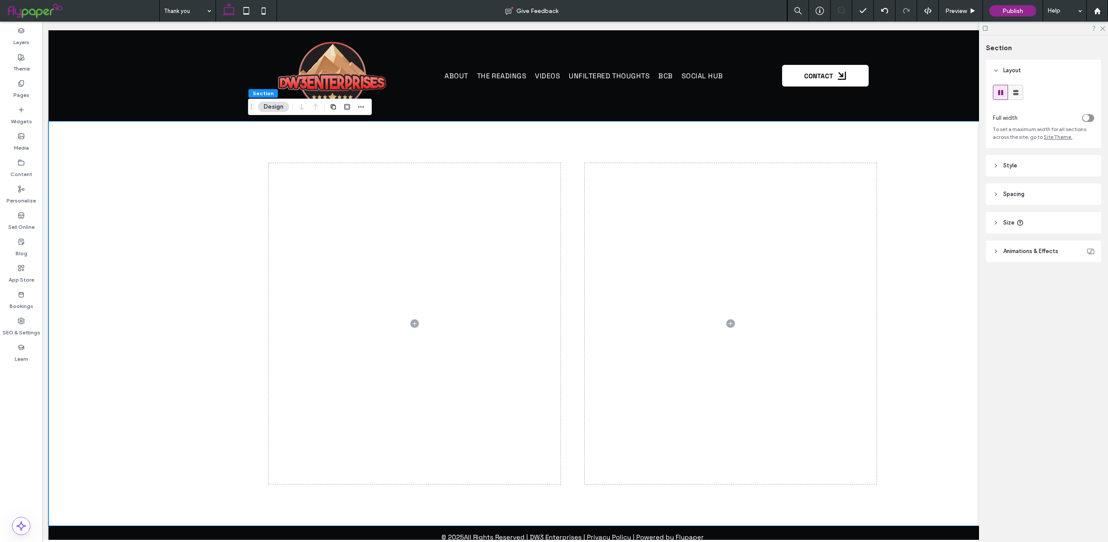
click at [1012, 97] on span at bounding box center [1016, 92] width 9 height 14
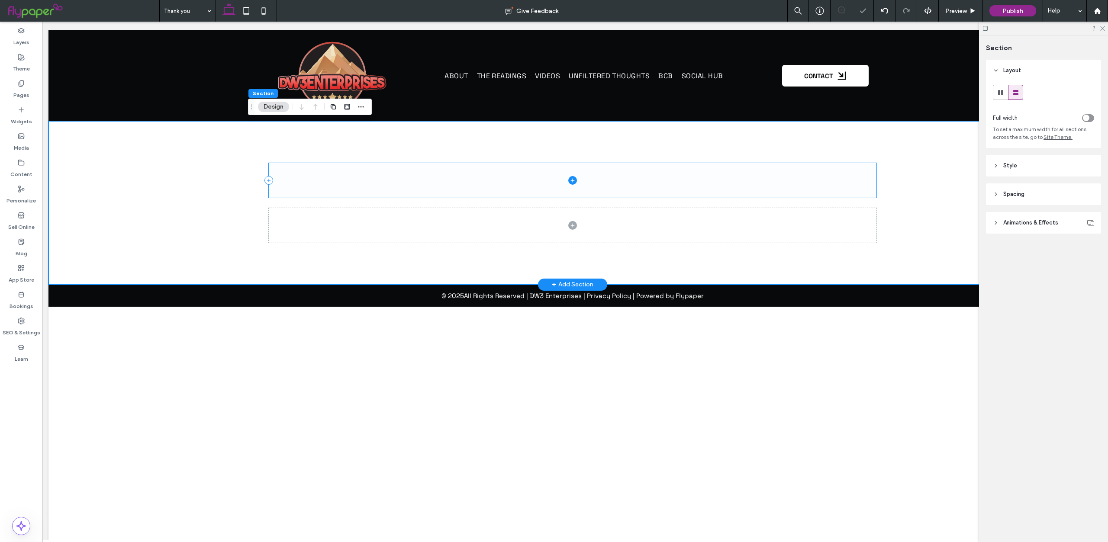
click at [572, 181] on icon at bounding box center [573, 180] width 4 height 0
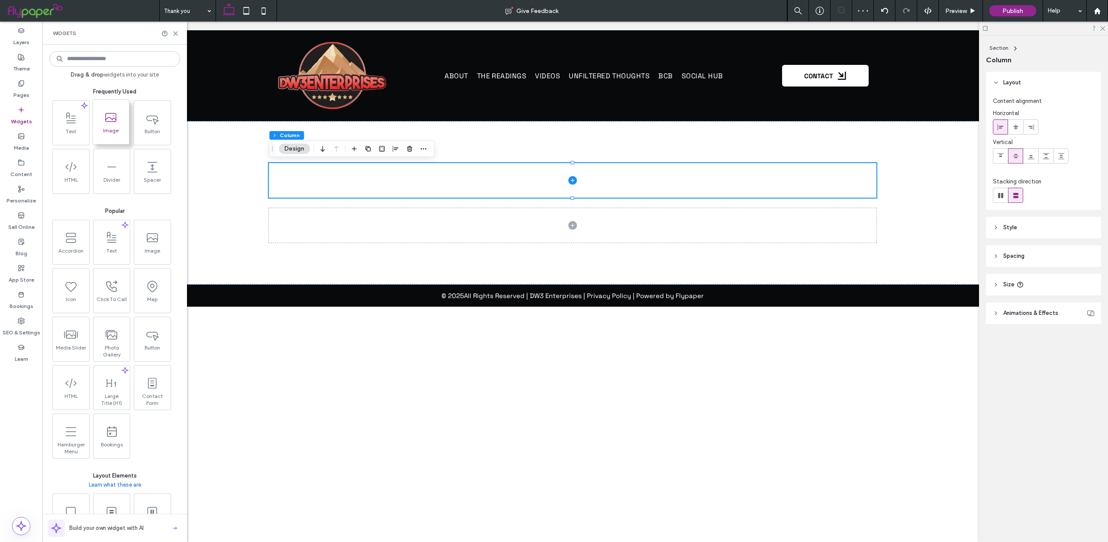
click at [119, 129] on span "Image" at bounding box center [111, 133] width 36 height 12
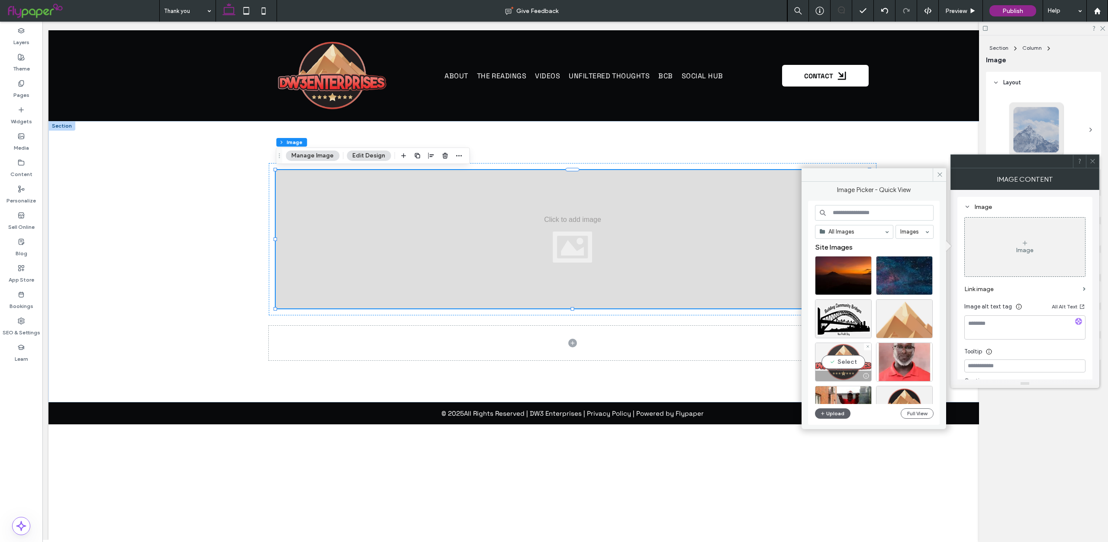
click at [839, 365] on div "Select" at bounding box center [843, 362] width 57 height 39
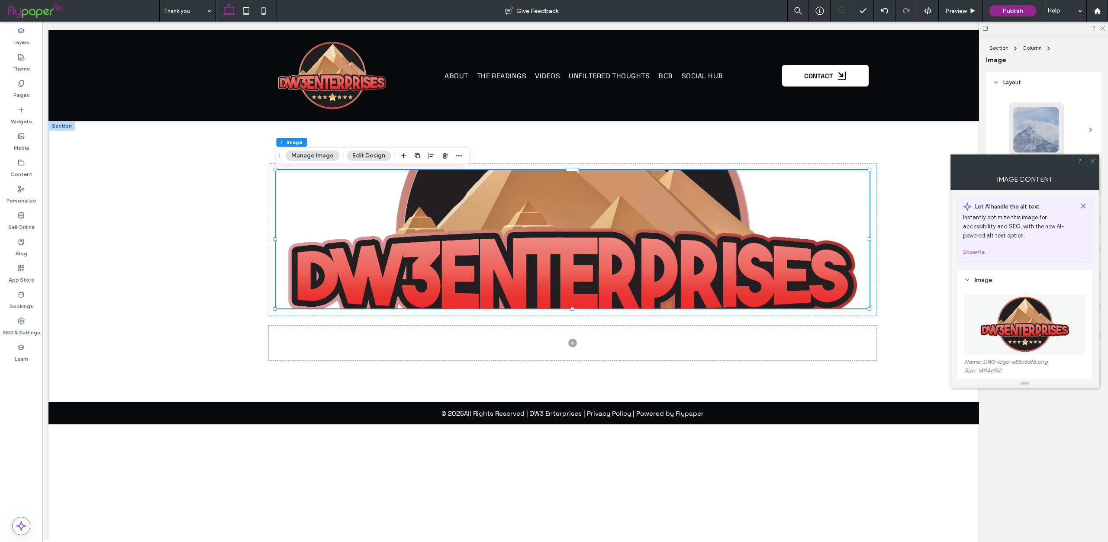
click at [987, 32] on div at bounding box center [1043, 28] width 129 height 13
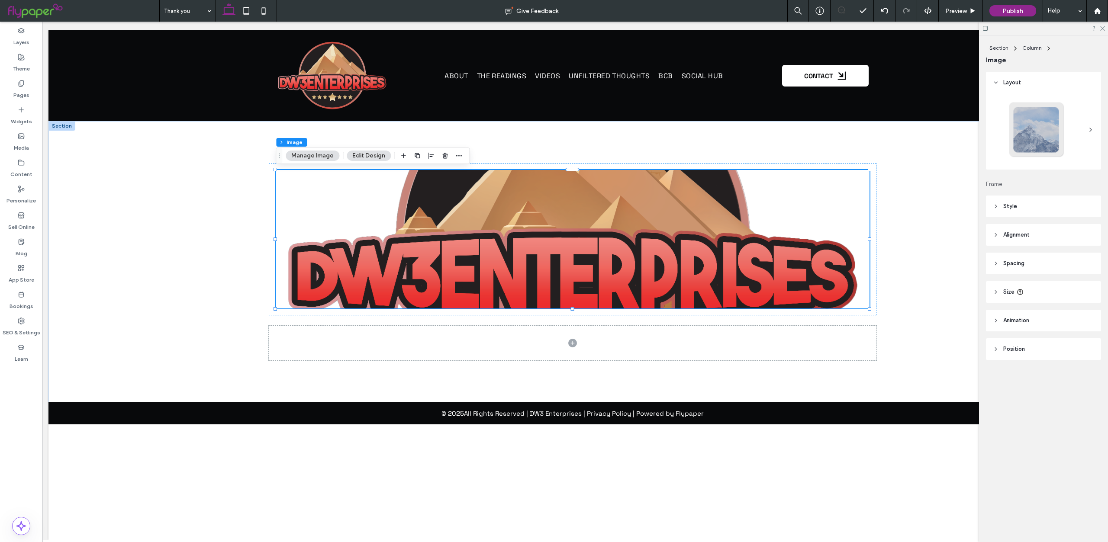
click at [987, 29] on icon at bounding box center [985, 28] width 6 height 6
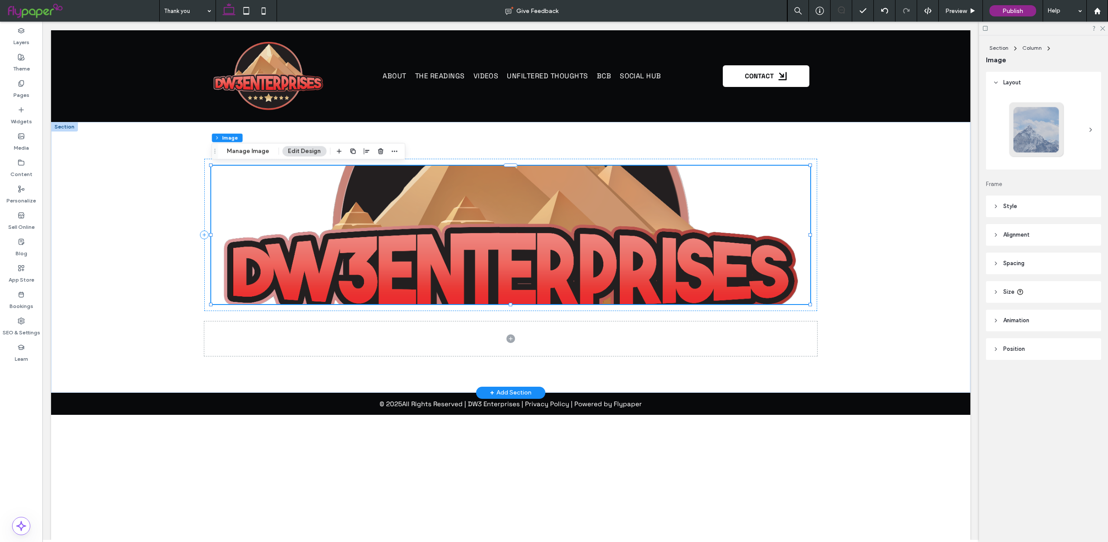
click at [667, 245] on img at bounding box center [510, 235] width 599 height 139
click at [260, 150] on button "Manage Image" at bounding box center [248, 151] width 54 height 10
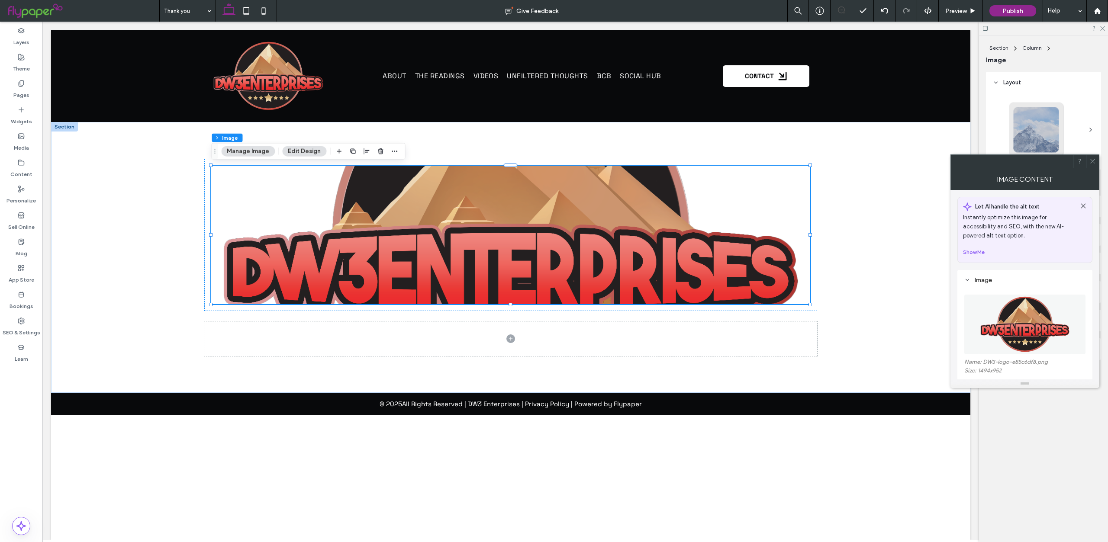
click at [1091, 161] on icon at bounding box center [1093, 161] width 6 height 6
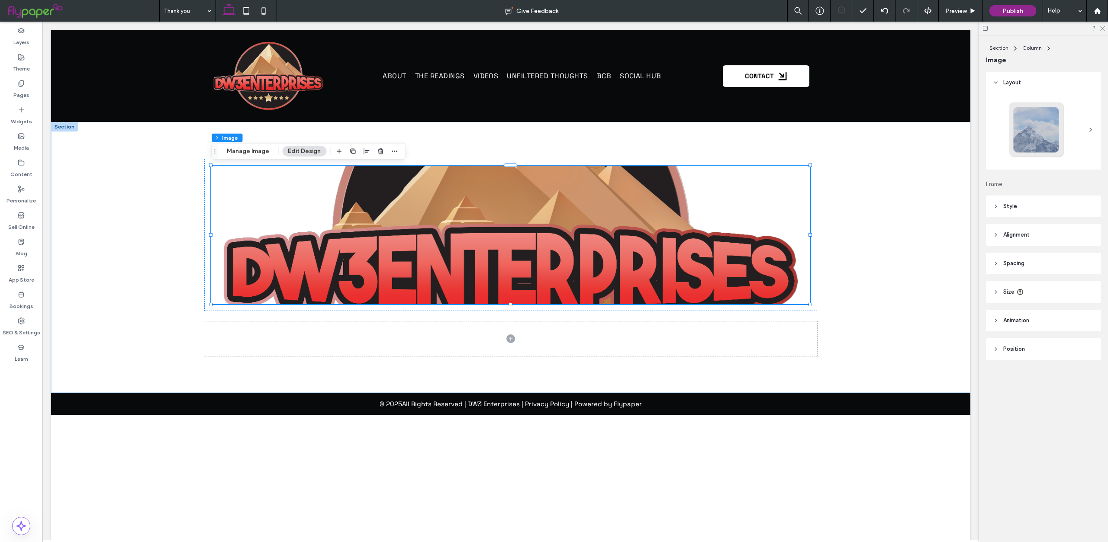
click at [1032, 212] on header "Style" at bounding box center [1043, 207] width 115 height 22
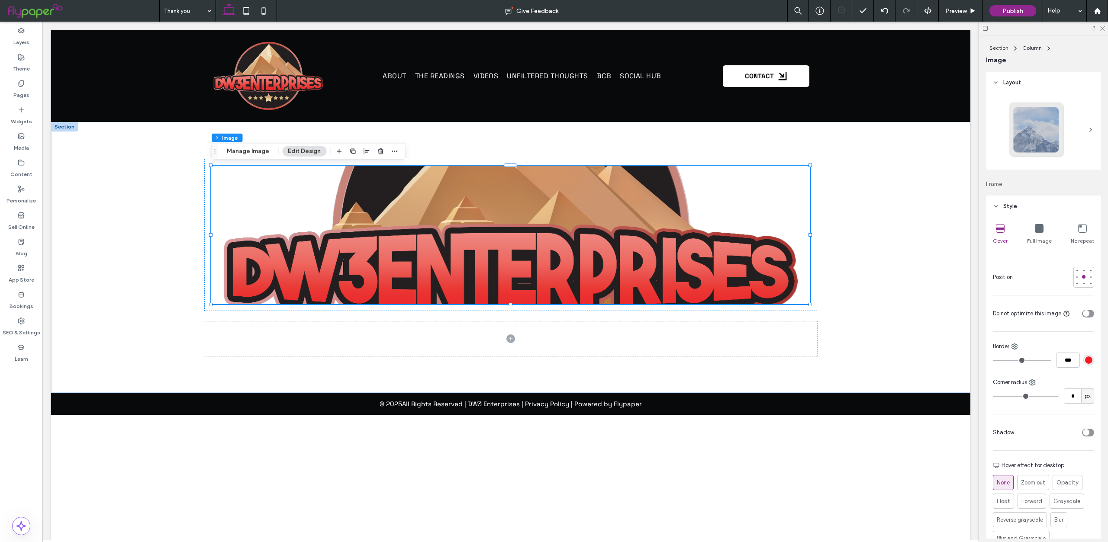
click at [1039, 226] on icon at bounding box center [1039, 228] width 9 height 9
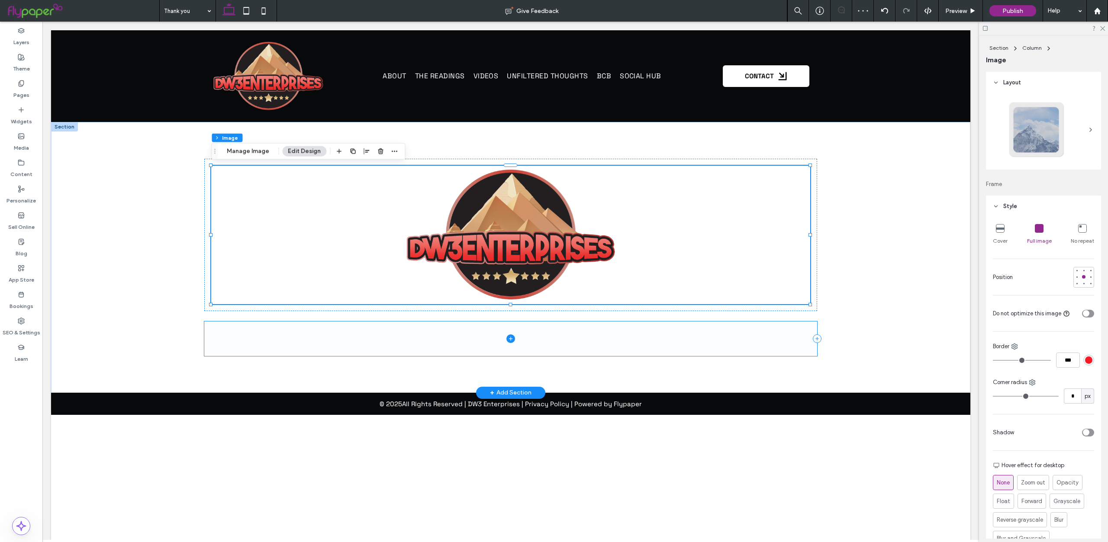
click at [503, 337] on span at bounding box center [510, 339] width 613 height 35
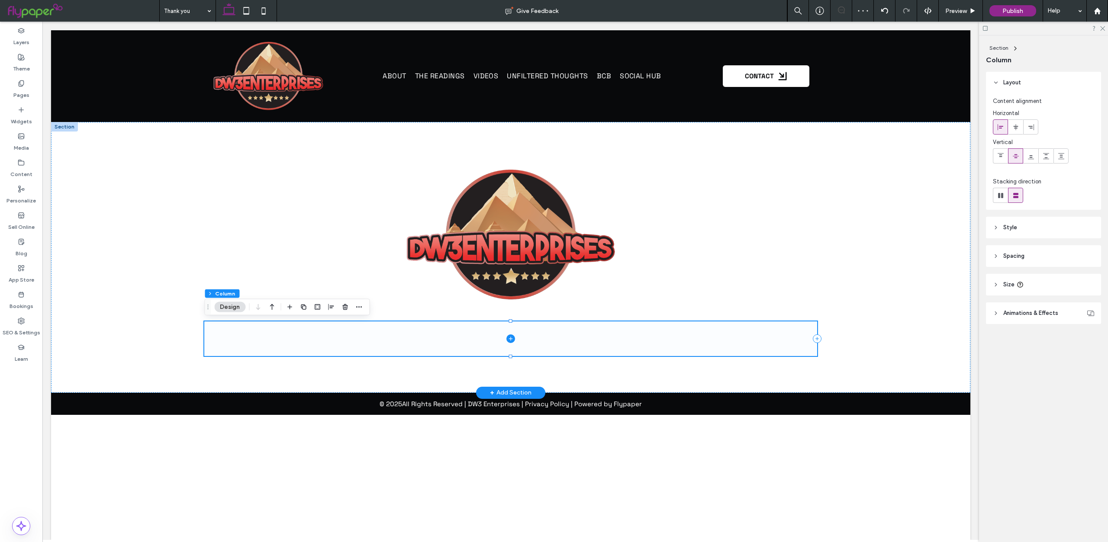
click at [506, 337] on span at bounding box center [510, 339] width 613 height 35
click at [510, 339] on icon at bounding box center [511, 339] width 4 height 0
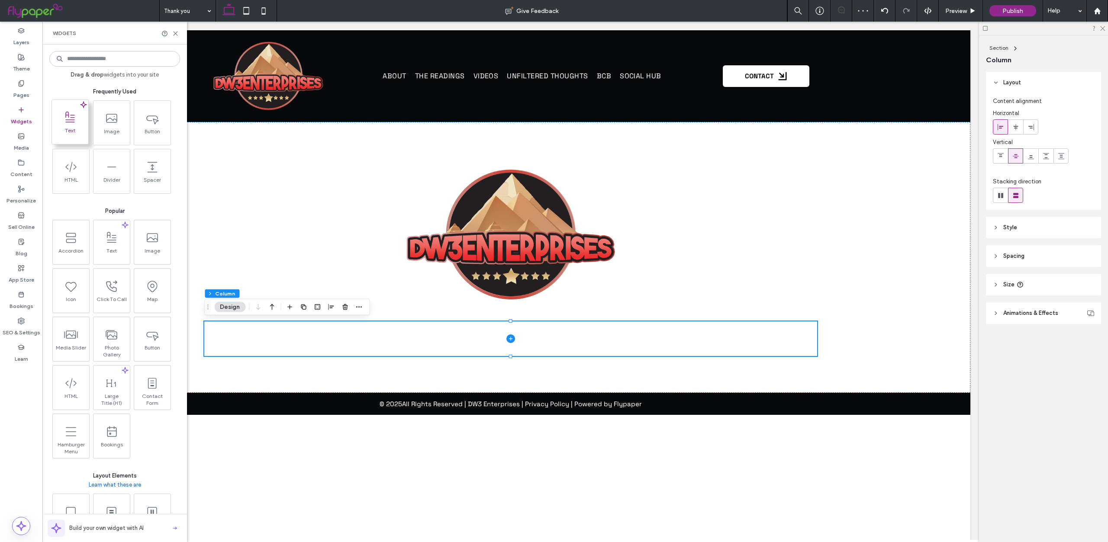
click at [66, 123] on icon at bounding box center [70, 118] width 14 height 14
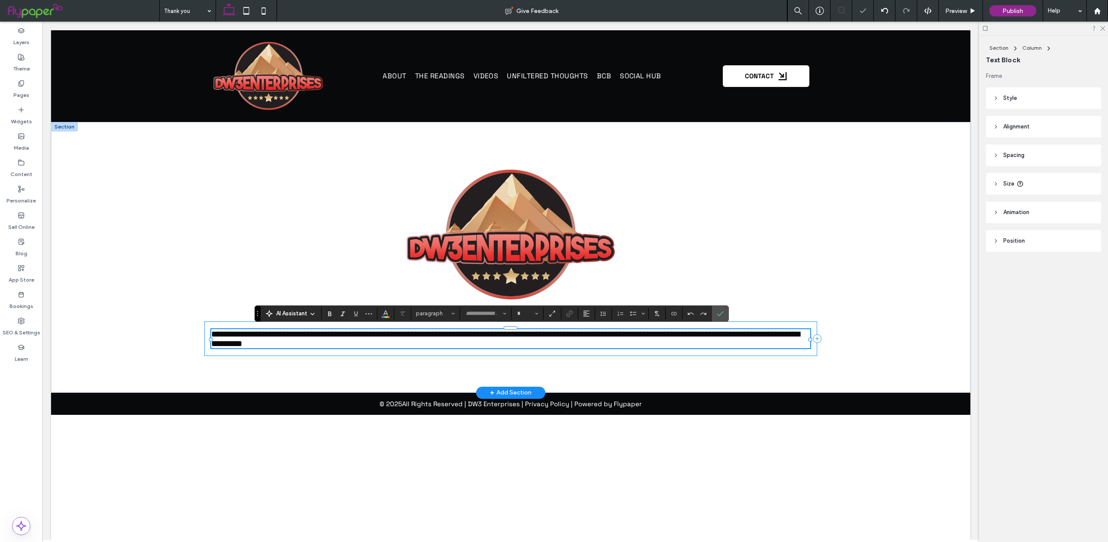
type input "**********"
type input "**"
click at [722, 313] on use "Confirm" at bounding box center [720, 313] width 7 height 5
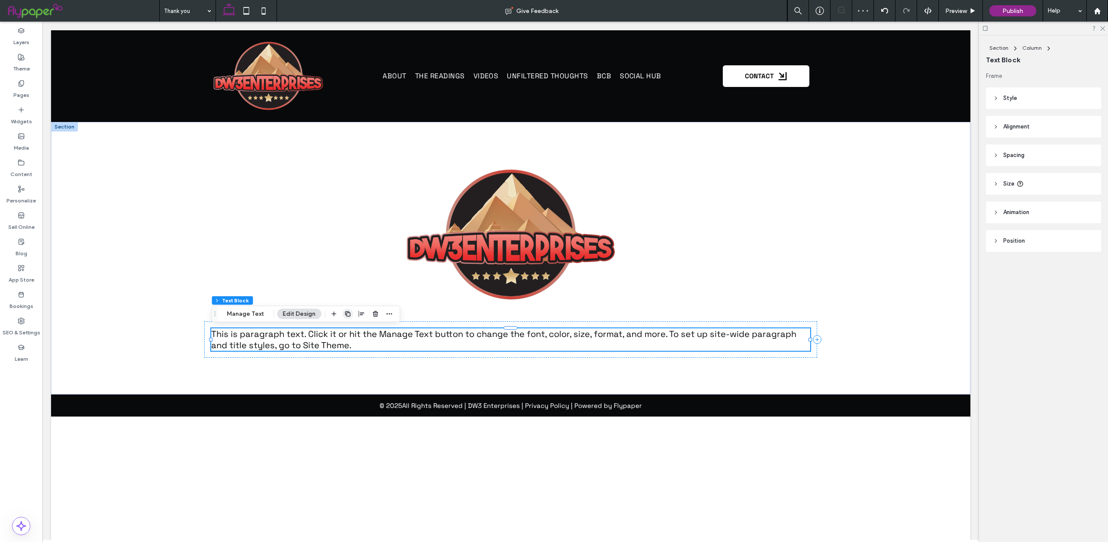
click at [345, 316] on use "button" at bounding box center [347, 313] width 5 height 5
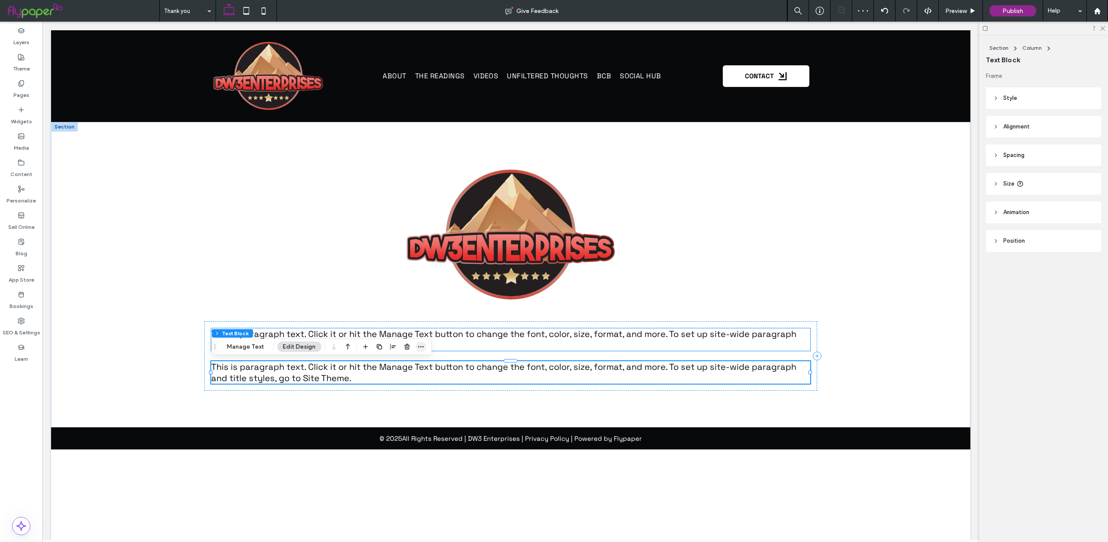
click at [416, 346] on span "button" at bounding box center [421, 347] width 10 height 10
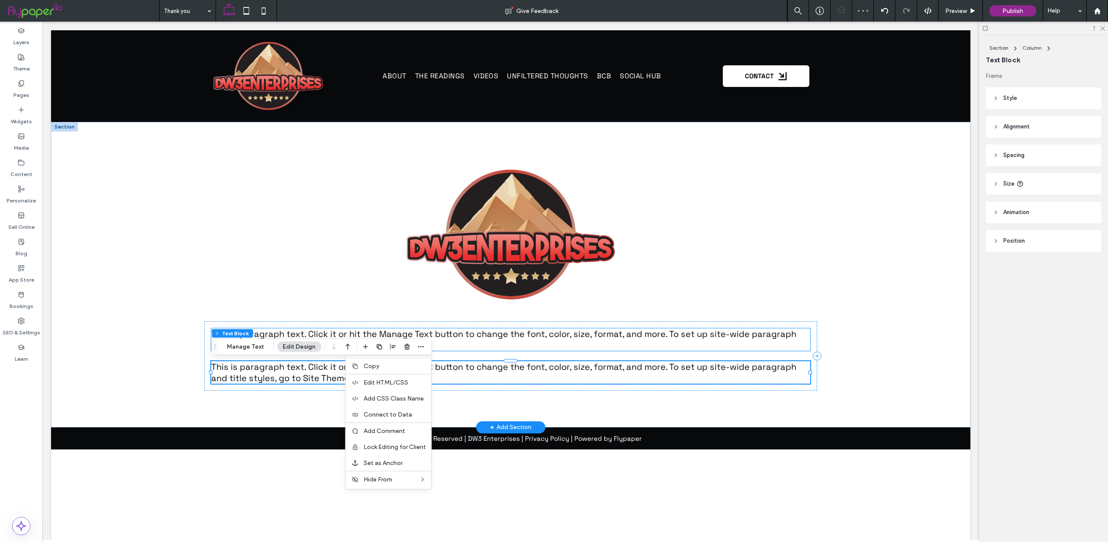
click at [453, 344] on p "This is paragraph text. Click it or hit the Manage Text button to change the fo…" at bounding box center [510, 340] width 599 height 23
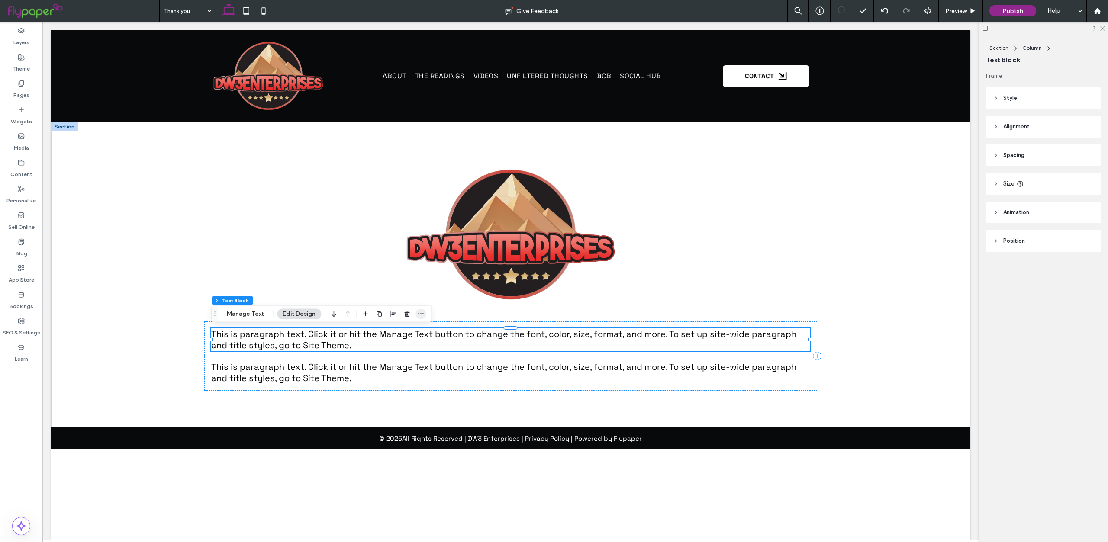
click at [420, 312] on icon "button" at bounding box center [420, 314] width 7 height 7
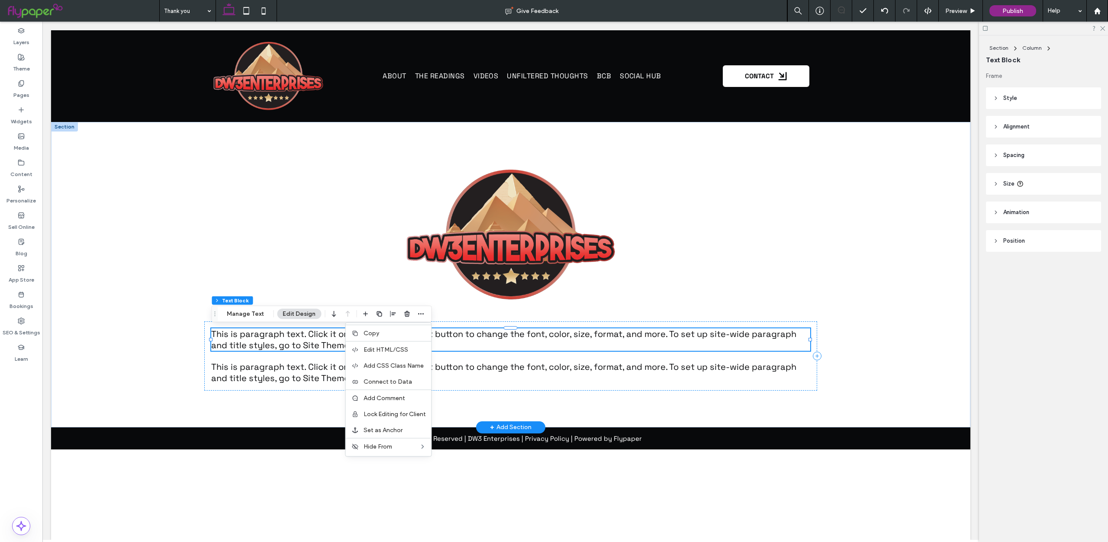
click at [471, 339] on span "This is paragraph text. Click it or hit the Manage Text button to change the fo…" at bounding box center [503, 340] width 585 height 23
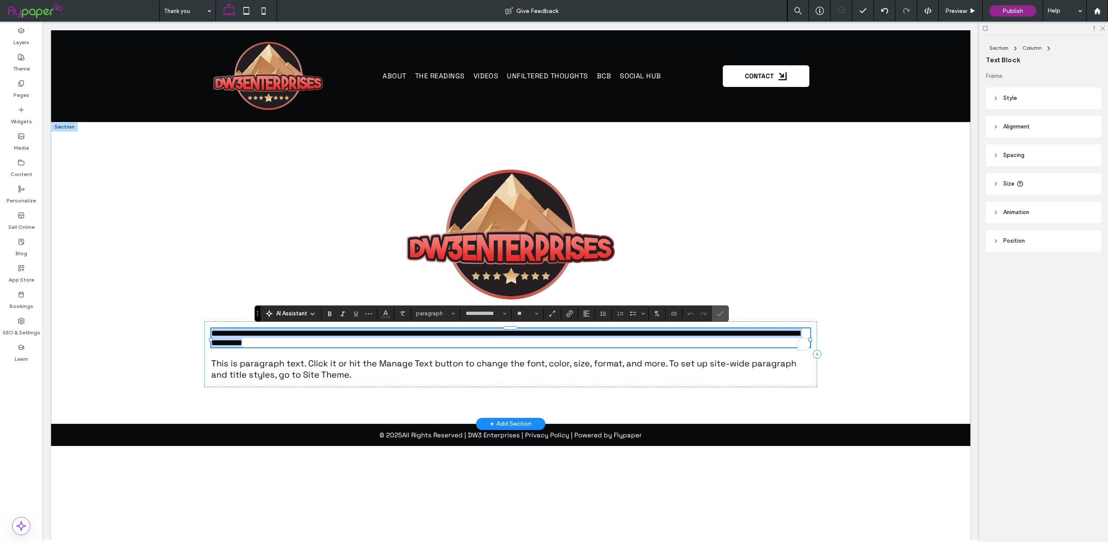
click at [471, 339] on span "**********" at bounding box center [505, 338] width 589 height 18
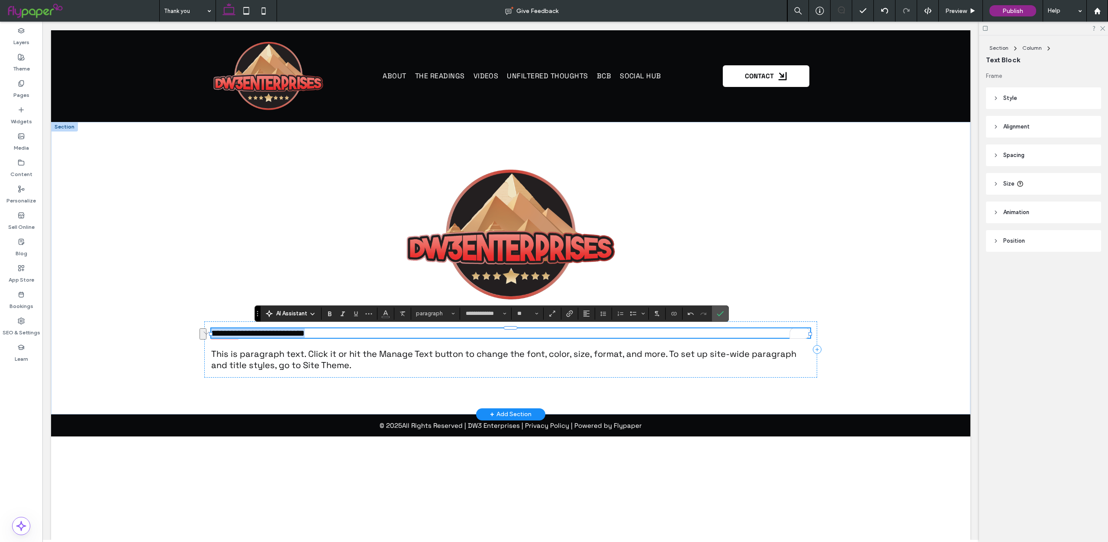
click at [305, 332] on span "**********" at bounding box center [258, 333] width 94 height 9
drag, startPoint x: 334, startPoint y: 335, endPoint x: 360, endPoint y: 336, distance: 26.0
click at [360, 336] on p "**********" at bounding box center [510, 334] width 599 height 10
drag, startPoint x: 280, startPoint y: 336, endPoint x: 367, endPoint y: 342, distance: 86.8
click at [367, 342] on div "**********" at bounding box center [510, 350] width 613 height 56
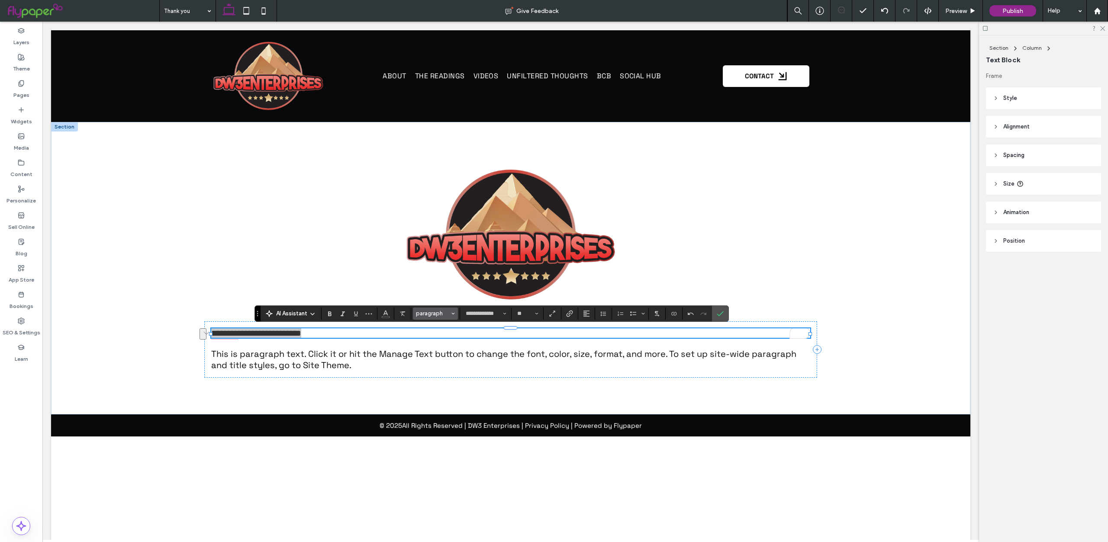
click at [423, 314] on span "paragraph" at bounding box center [433, 313] width 34 height 6
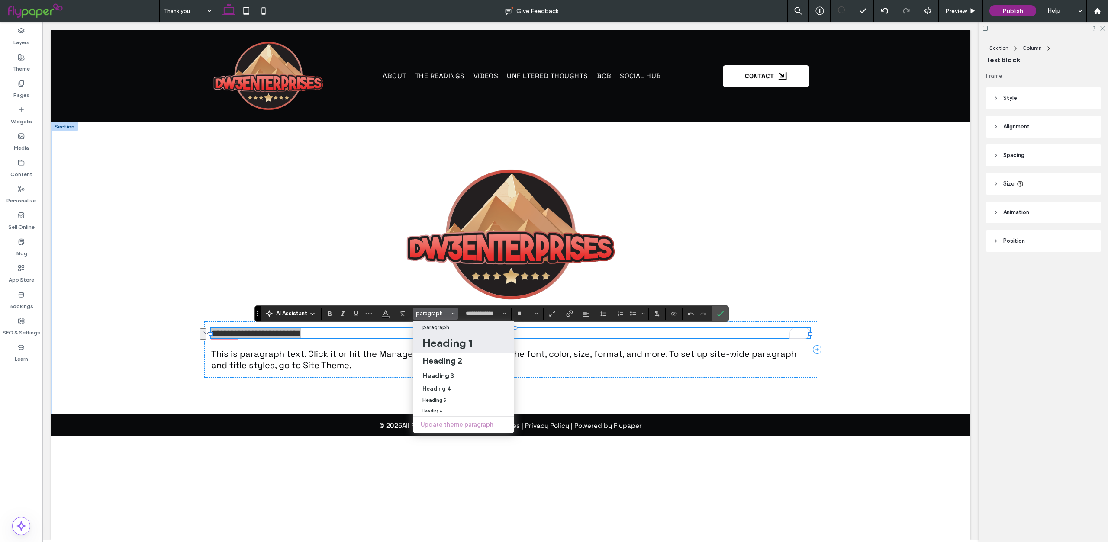
click at [458, 345] on h1 "Heading 1" at bounding box center [448, 343] width 50 height 14
type input "**********"
type input "***"
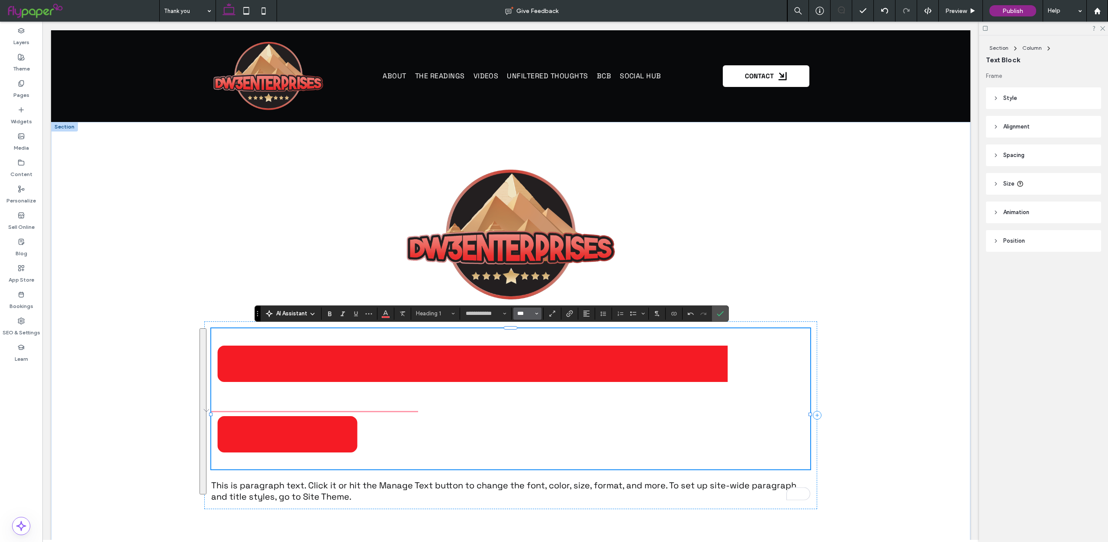
click at [526, 310] on input "***" at bounding box center [524, 313] width 17 height 7
type input "**"
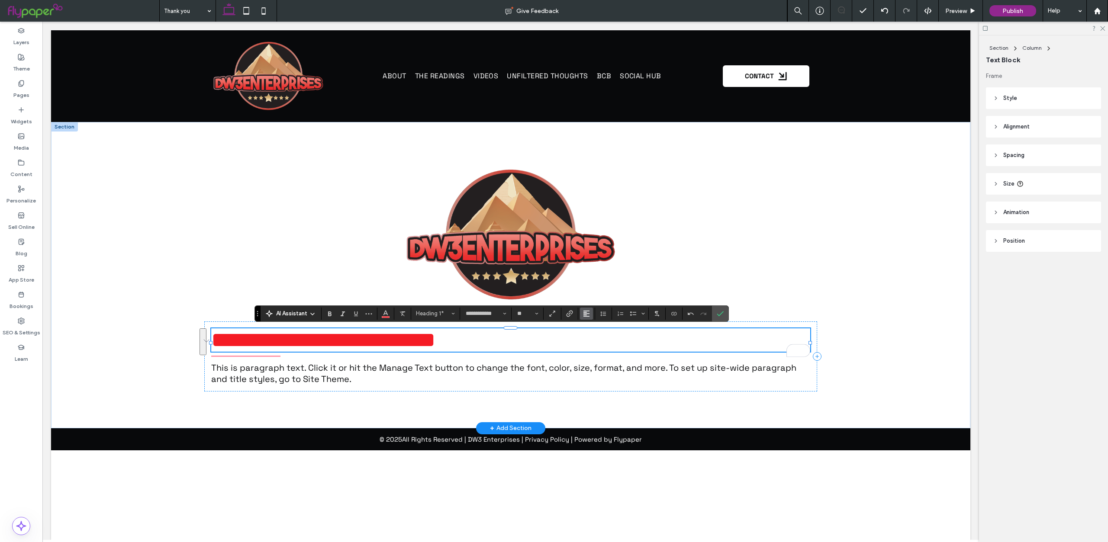
click at [590, 311] on button "Alignment" at bounding box center [586, 314] width 13 height 12
click at [590, 338] on icon "ui.textEditor.alignment.center" at bounding box center [593, 340] width 7 height 7
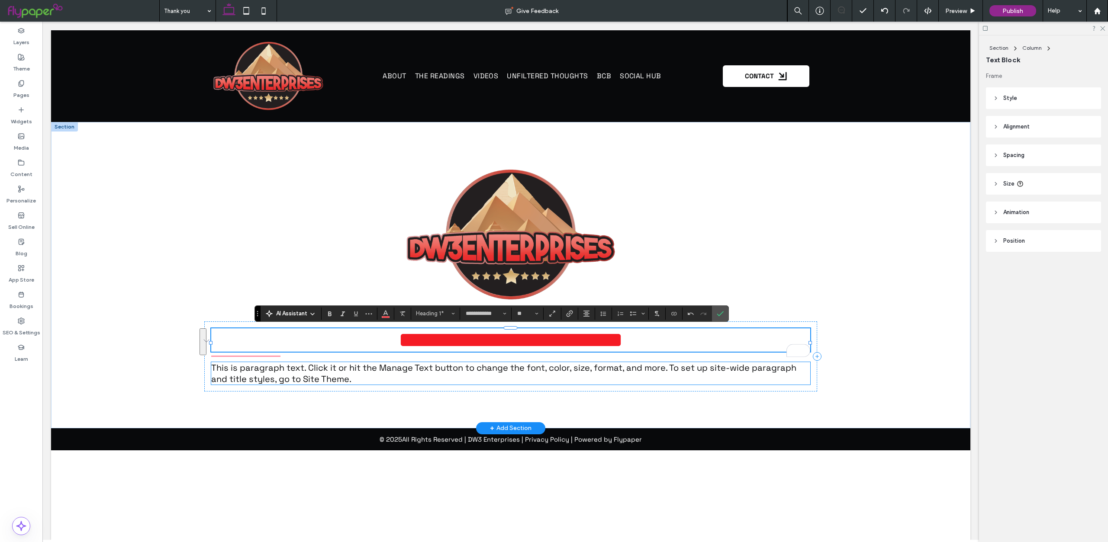
click at [474, 369] on span "This is paragraph text. Click it or hit the Manage Text button to change the fo…" at bounding box center [503, 373] width 585 height 23
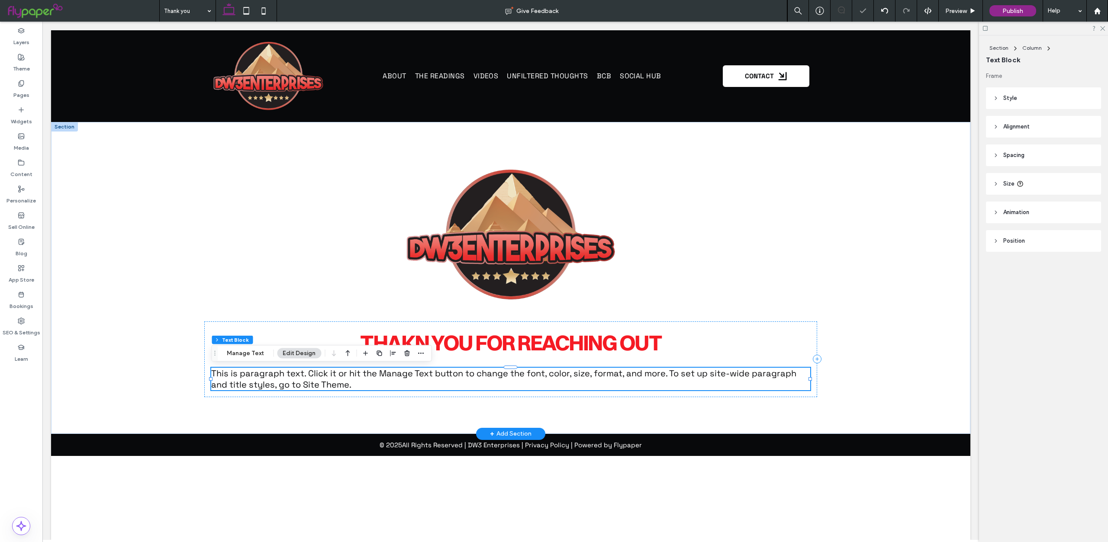
click at [474, 369] on div "This is paragraph text. Click it or hit the Manage Text button to change the fo…" at bounding box center [510, 379] width 599 height 23
